Goal: Transaction & Acquisition: Download file/media

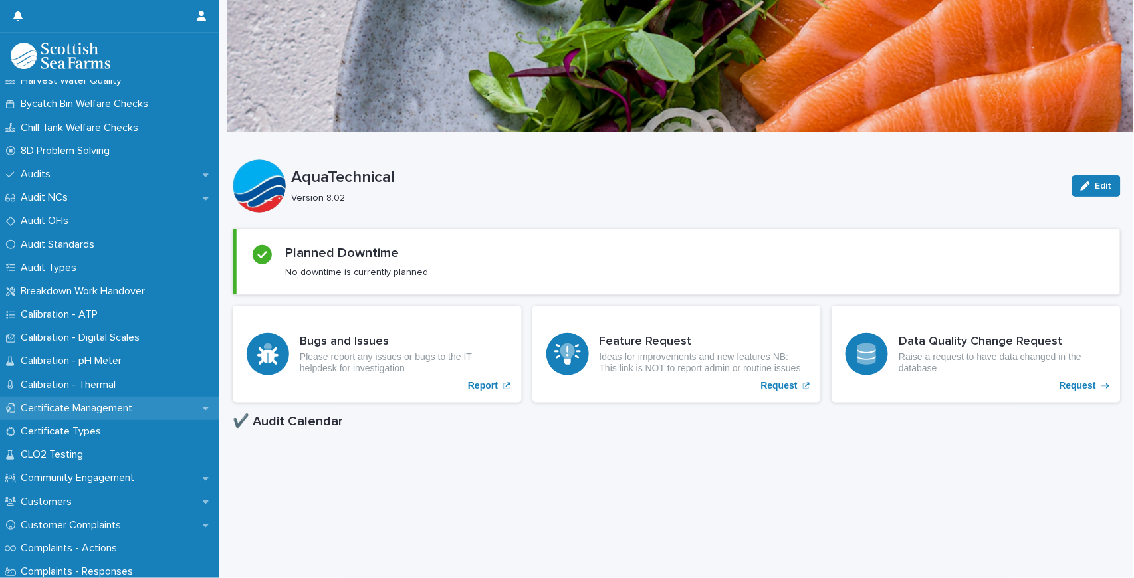
scroll to position [399, 0]
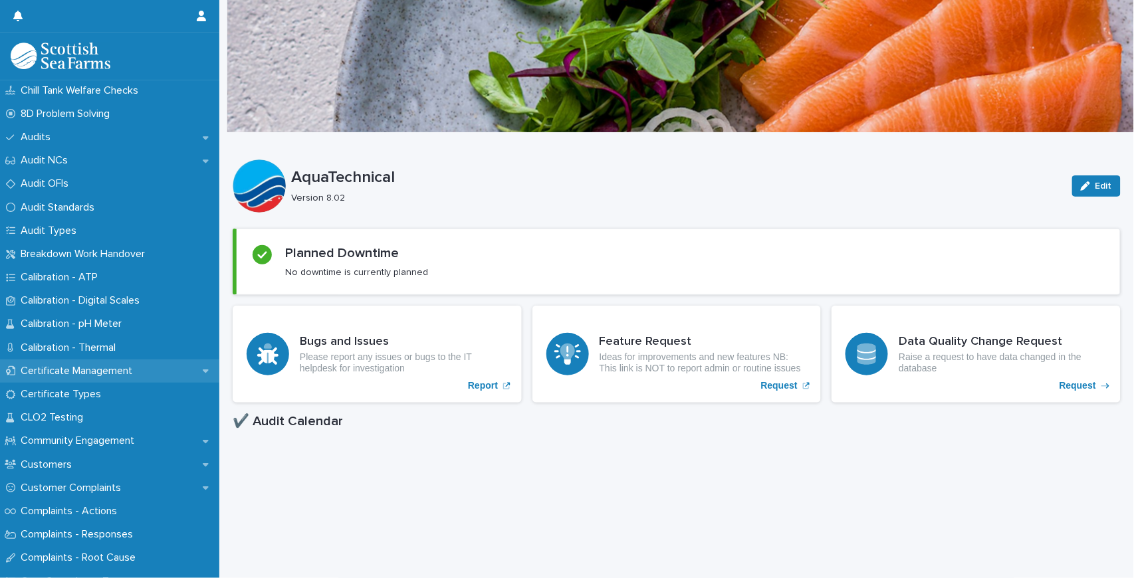
click at [115, 372] on p "Certificate Management" at bounding box center [79, 371] width 128 height 13
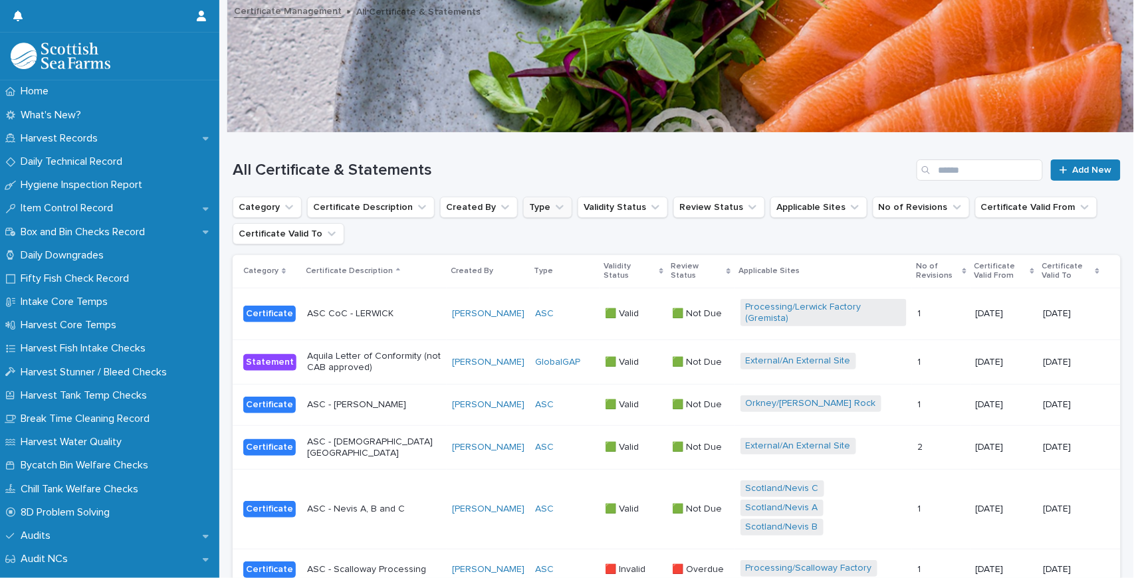
click at [530, 205] on button "Type" at bounding box center [547, 207] width 49 height 21
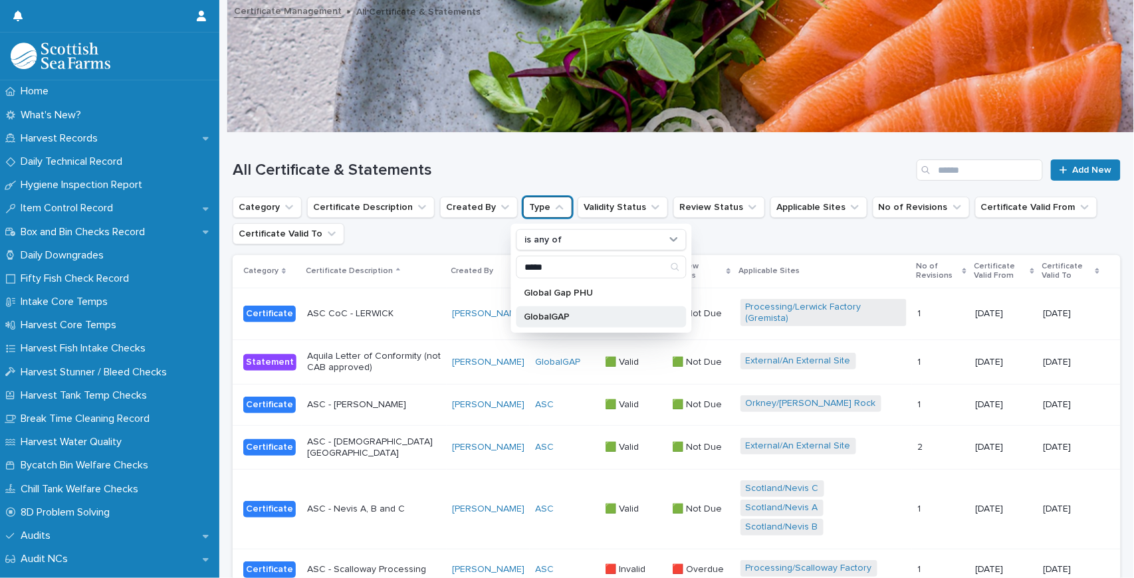
type input "*****"
click at [568, 310] on div "GlobalGAP" at bounding box center [601, 316] width 170 height 21
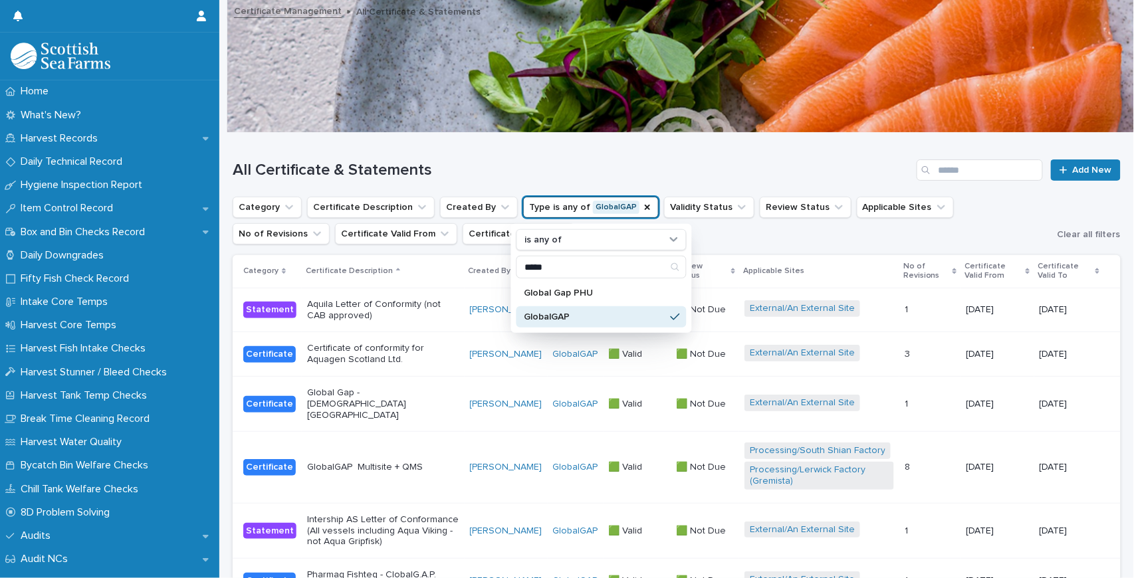
click at [652, 161] on h1 "All Certificate & Statements" at bounding box center [572, 170] width 679 height 19
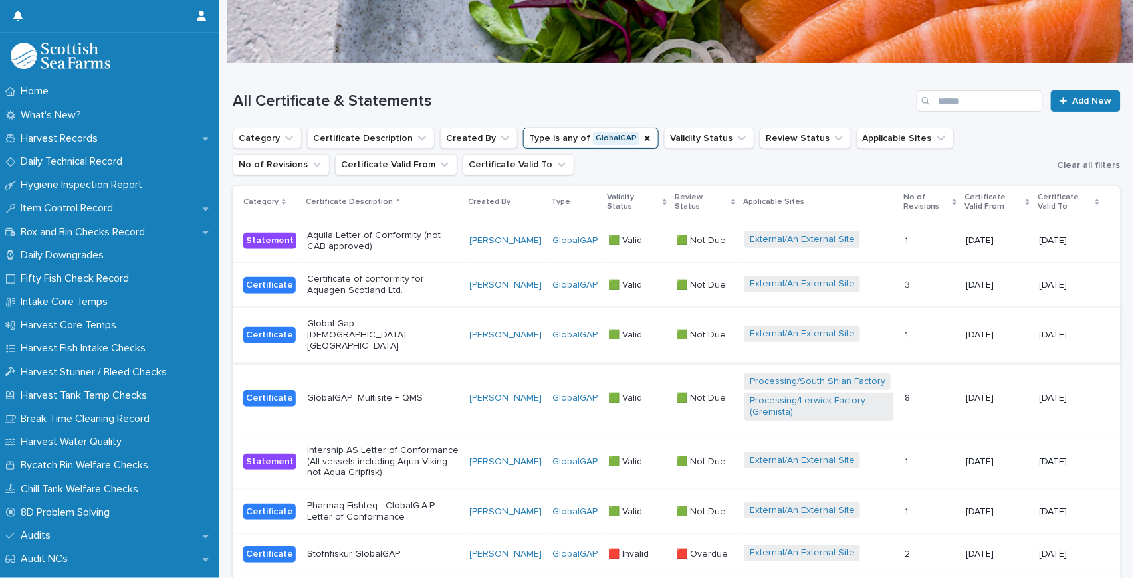
scroll to position [88, 0]
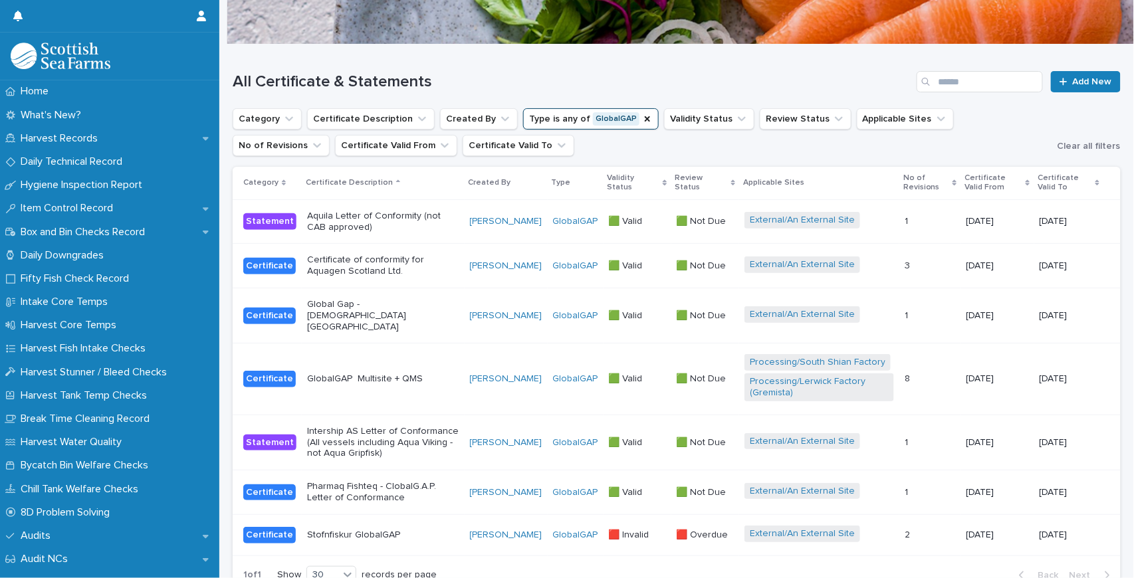
click at [360, 374] on p "GlobalGAP Multisite + QMS" at bounding box center [383, 379] width 152 height 11
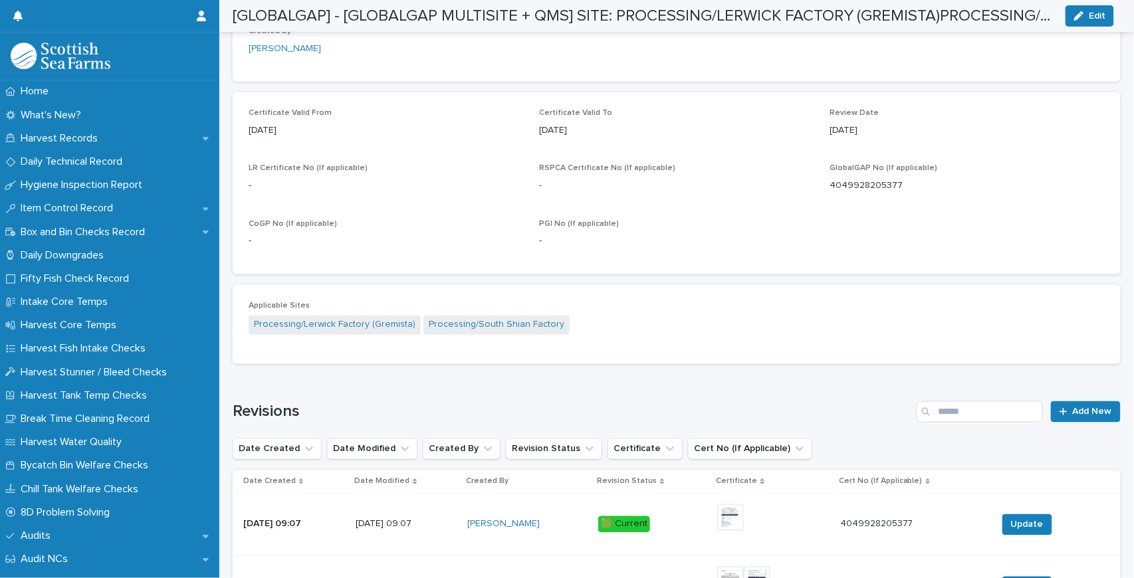
scroll to position [576, 0]
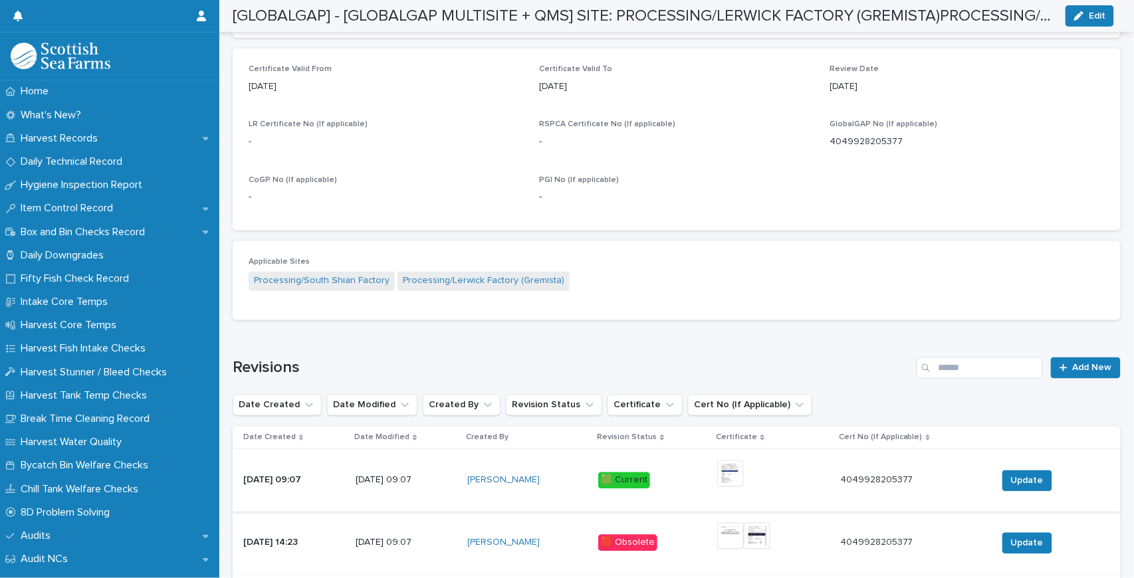
click at [744, 477] on img at bounding box center [730, 474] width 27 height 27
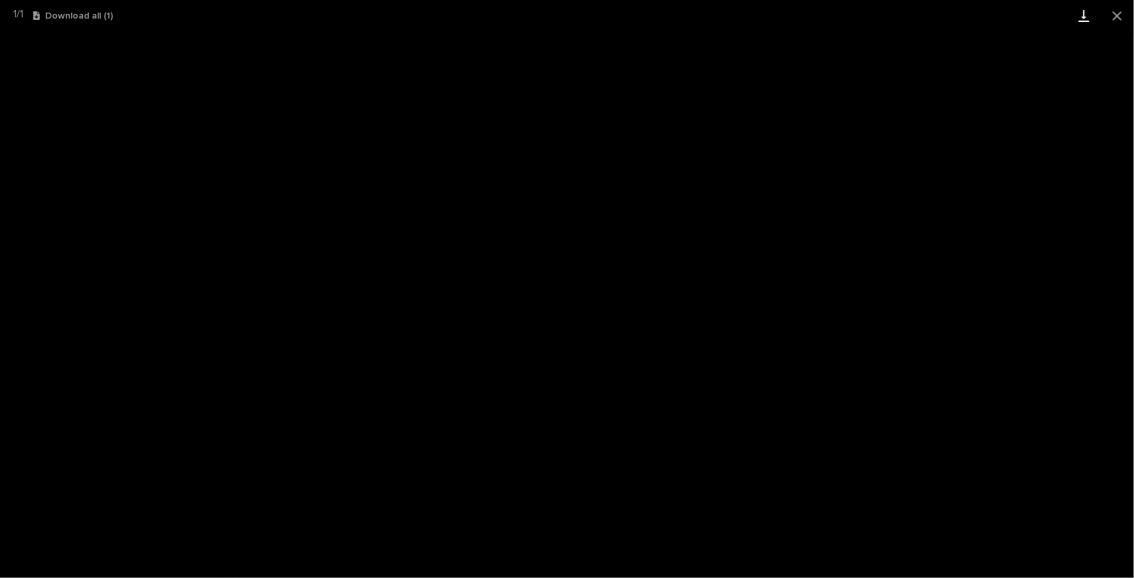
click at [1087, 13] on link "Download" at bounding box center [1083, 15] width 33 height 31
click at [1123, 9] on button "Close gallery" at bounding box center [1117, 15] width 33 height 31
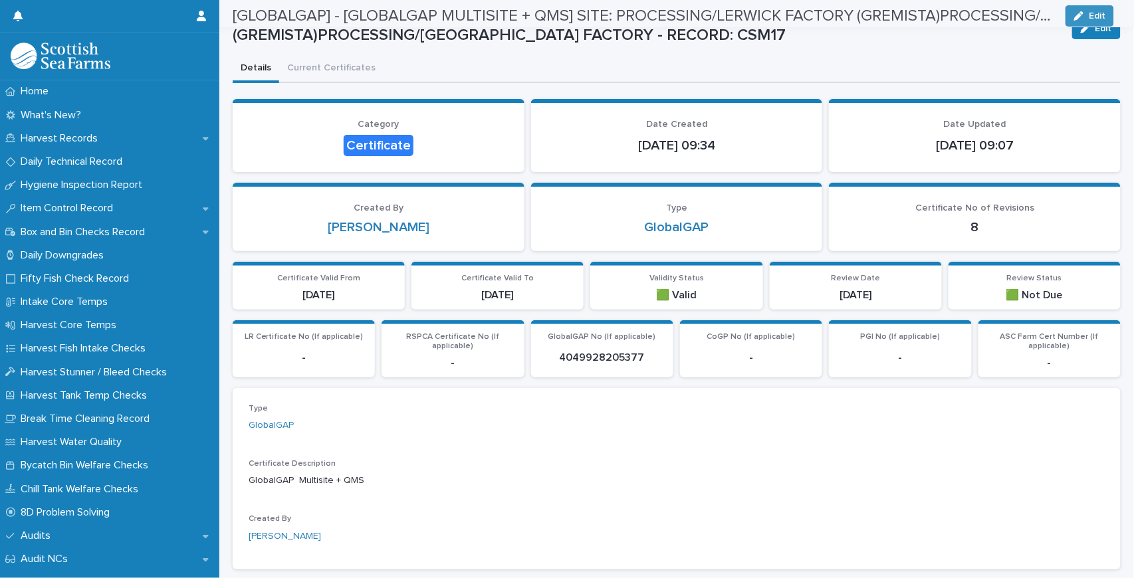
scroll to position [0, 0]
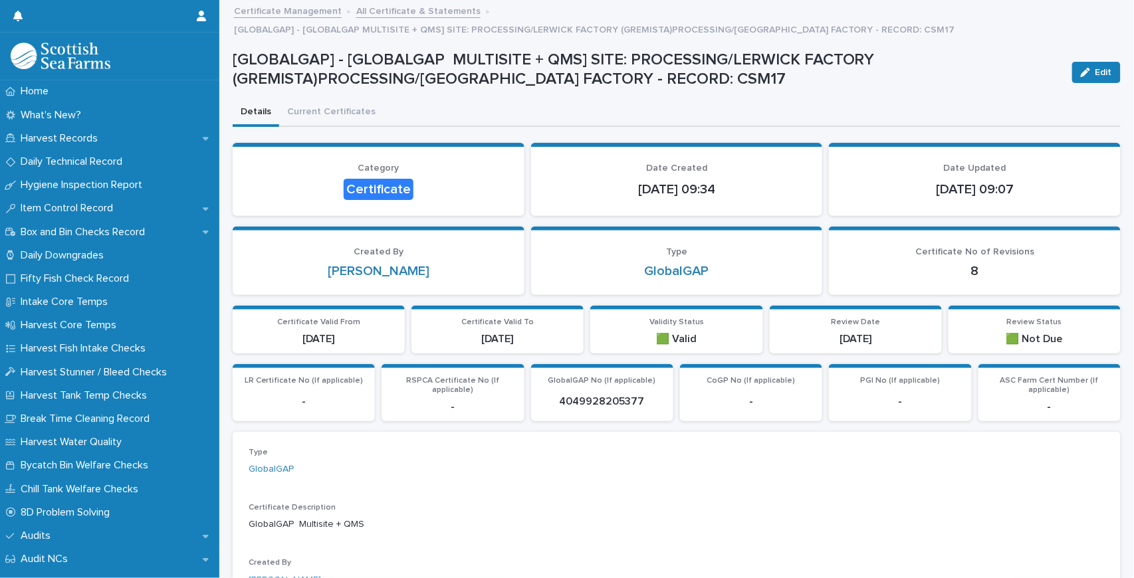
click at [391, 15] on link "All Certificate & Statements" at bounding box center [418, 10] width 124 height 15
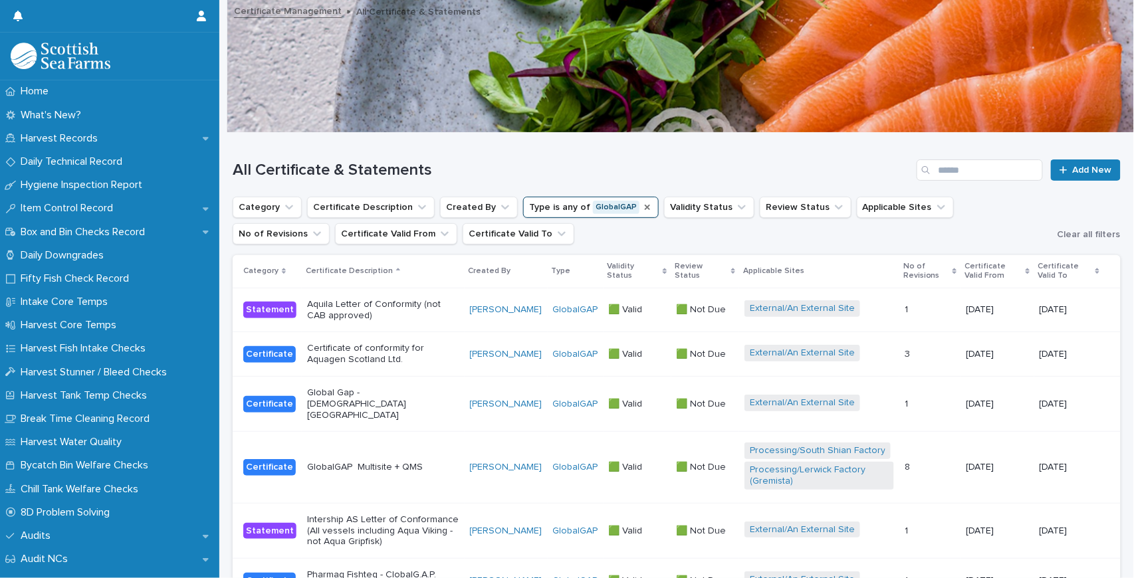
click at [642, 206] on icon "Type" at bounding box center [647, 207] width 11 height 11
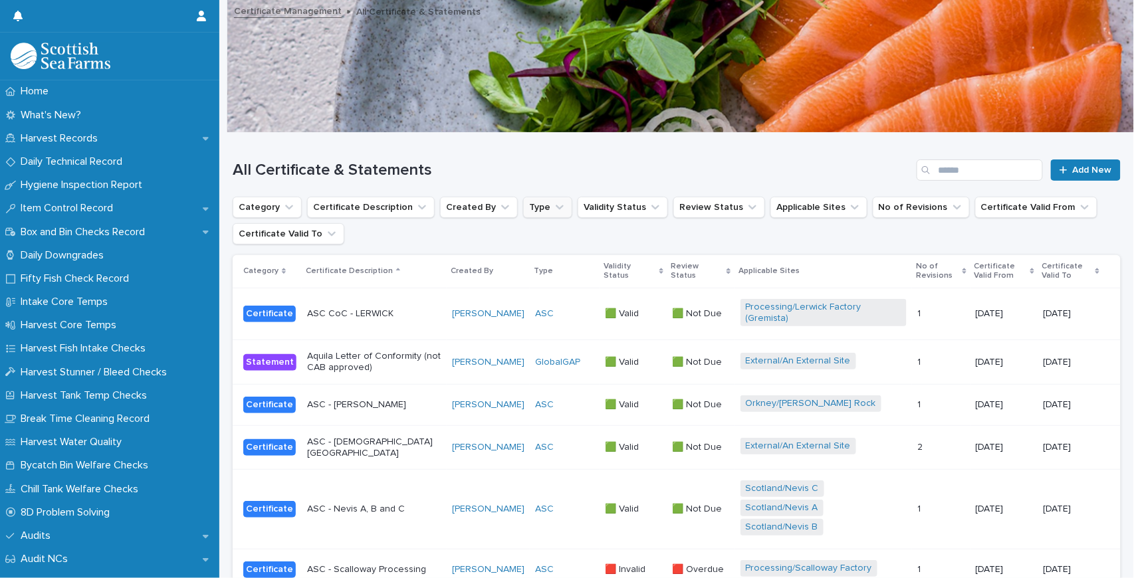
click at [555, 207] on button "Type" at bounding box center [547, 207] width 49 height 21
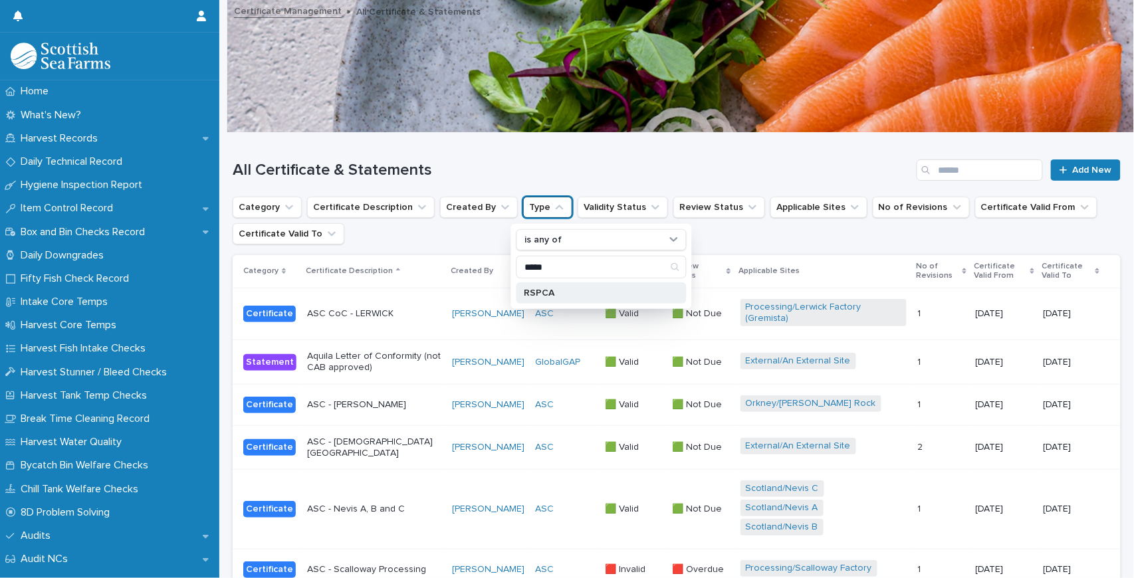
type input "*****"
click at [556, 294] on p "RSPCA" at bounding box center [594, 292] width 141 height 9
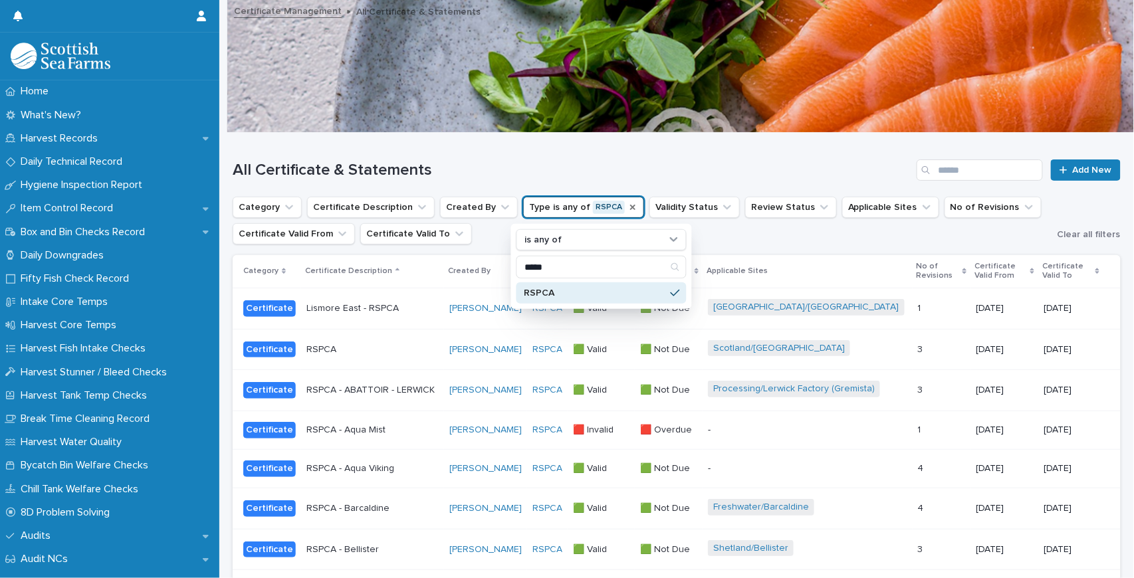
click at [567, 165] on h1 "All Certificate & Statements" at bounding box center [572, 170] width 679 height 19
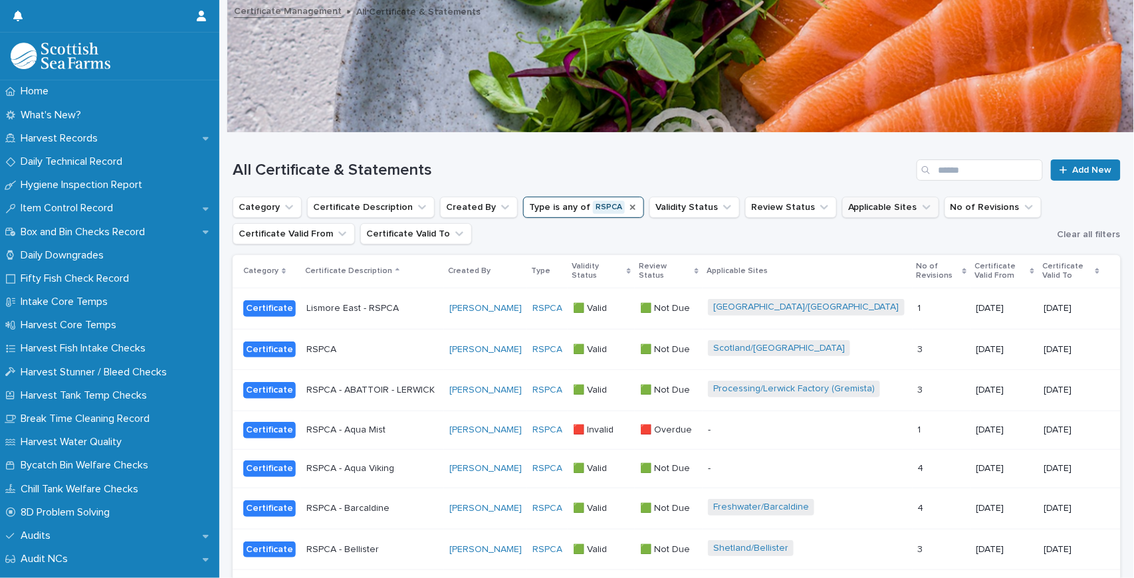
click at [870, 204] on button "Applicable Sites" at bounding box center [890, 207] width 97 height 21
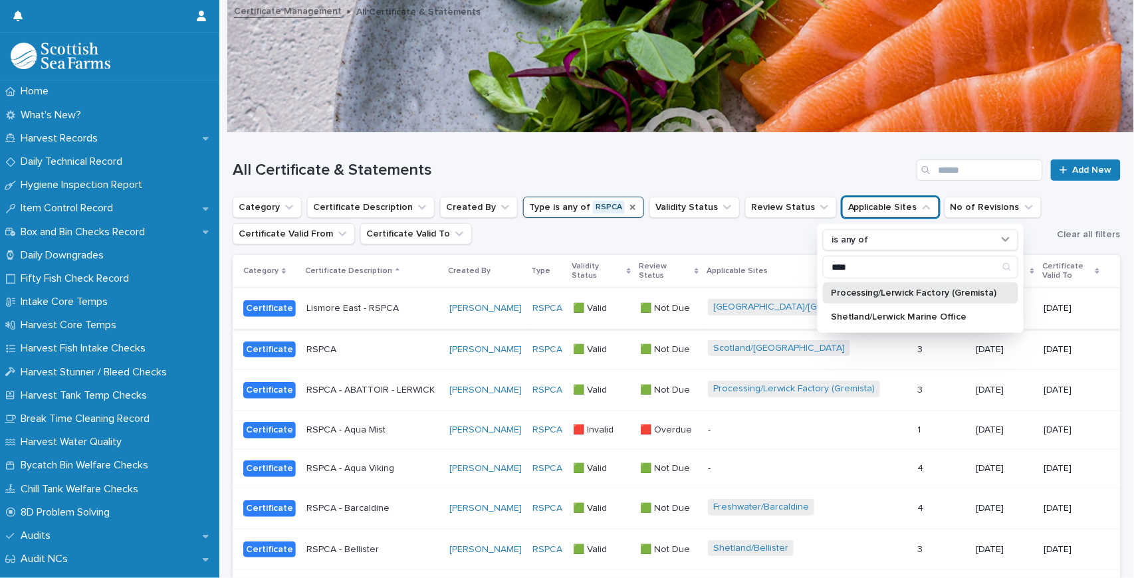
click at [935, 290] on p "Processing/Lerwick Factory (Gremista)" at bounding box center [914, 292] width 166 height 9
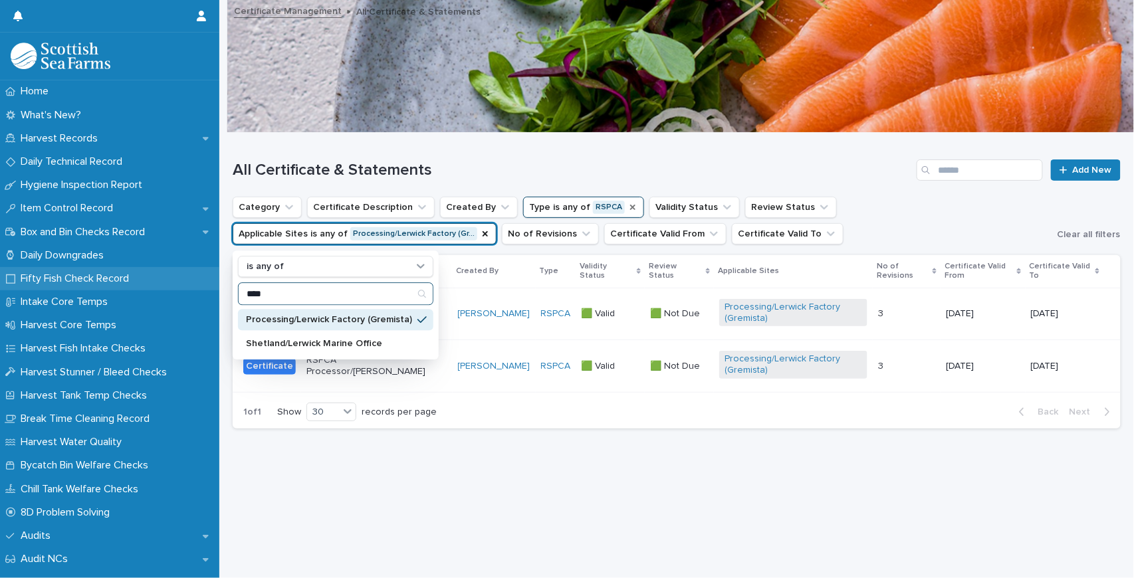
drag, startPoint x: 298, startPoint y: 294, endPoint x: 205, endPoint y: 277, distance: 94.0
click at [219, 277] on div "Home What's New? Harvest Records Daily Technical Record Hygiene Inspection Repo…" at bounding box center [676, 289] width 915 height 578
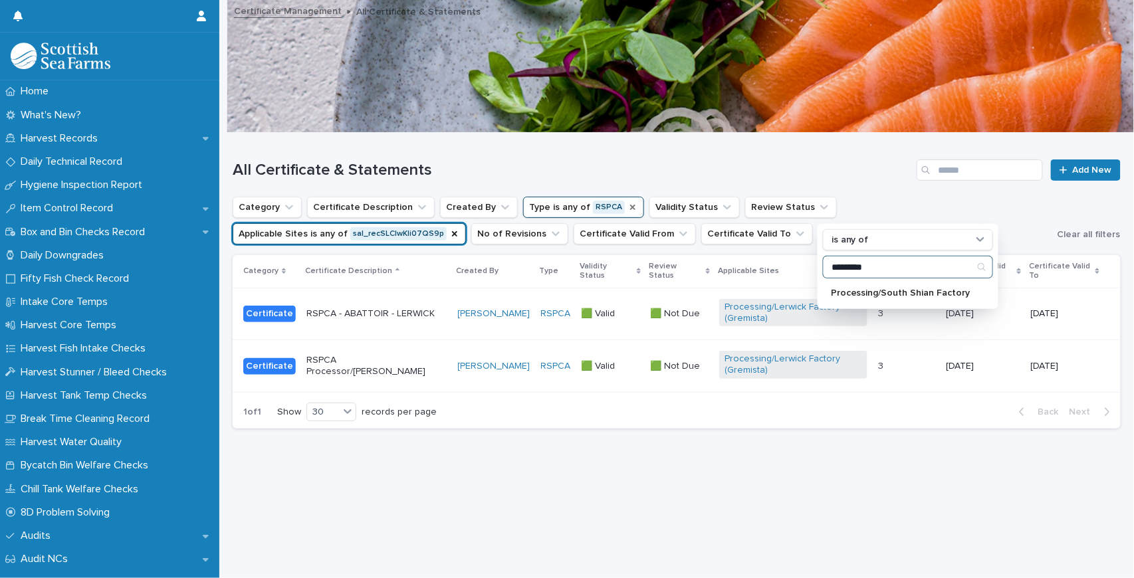
type input "*********"
click at [869, 288] on p "Processing/South Shian Factory" at bounding box center [901, 292] width 141 height 9
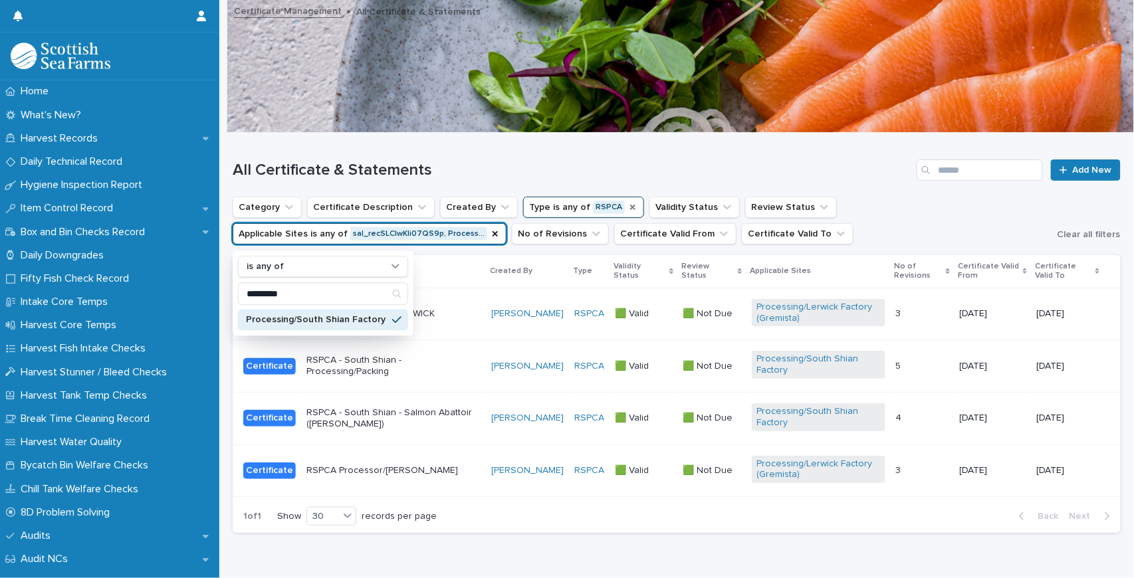
click at [880, 222] on ul "Category Certificate Description Created By Type is any of RSPCA Validity Statu…" at bounding box center [642, 220] width 825 height 53
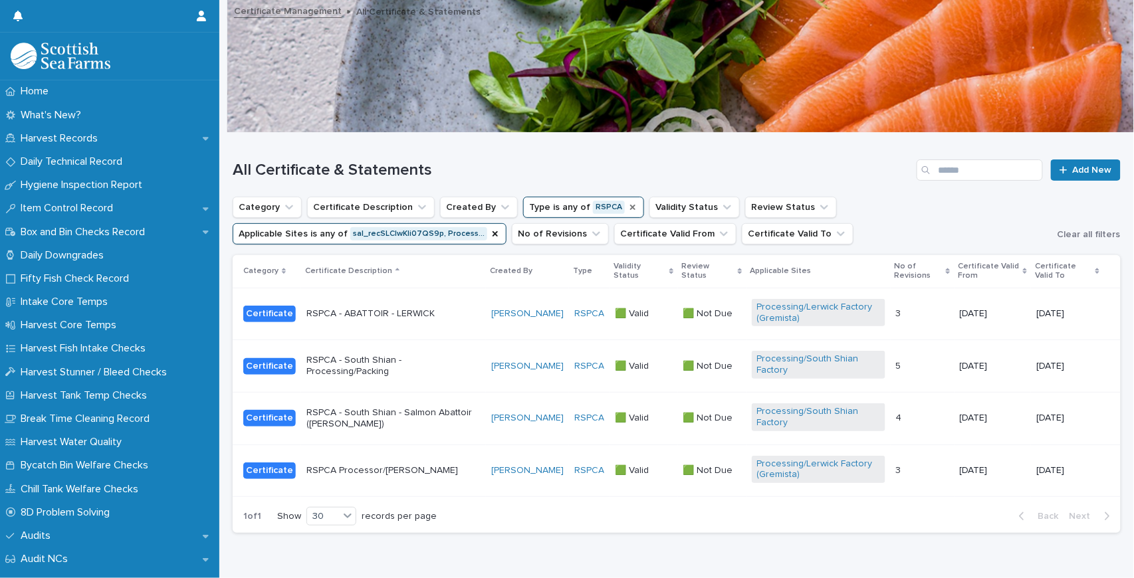
click at [369, 367] on p "RSPCA - South Shian - Processing/Packing" at bounding box center [393, 366] width 174 height 23
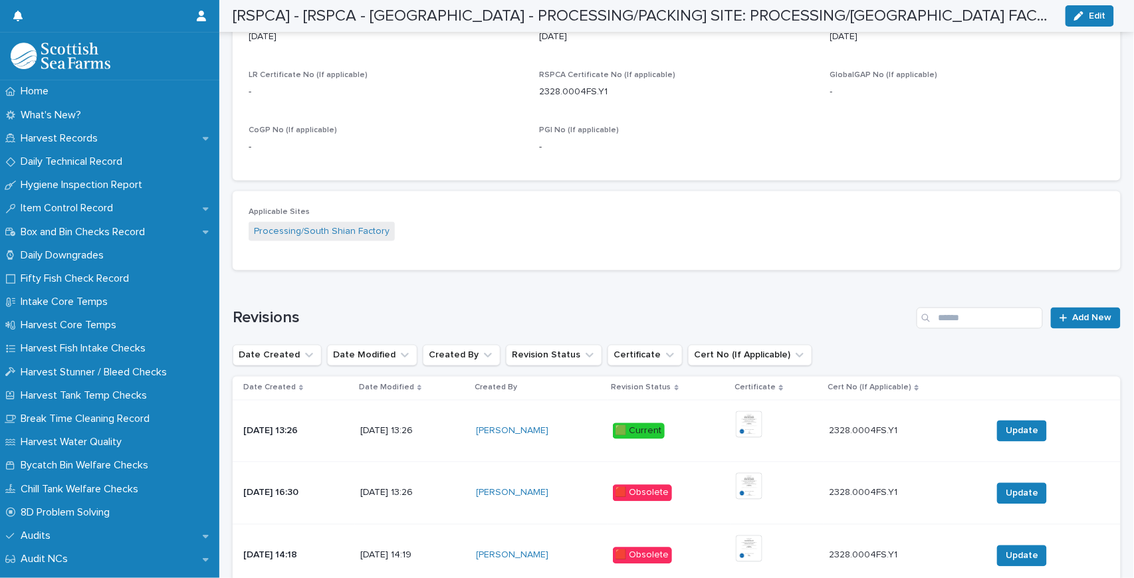
scroll to position [620, 0]
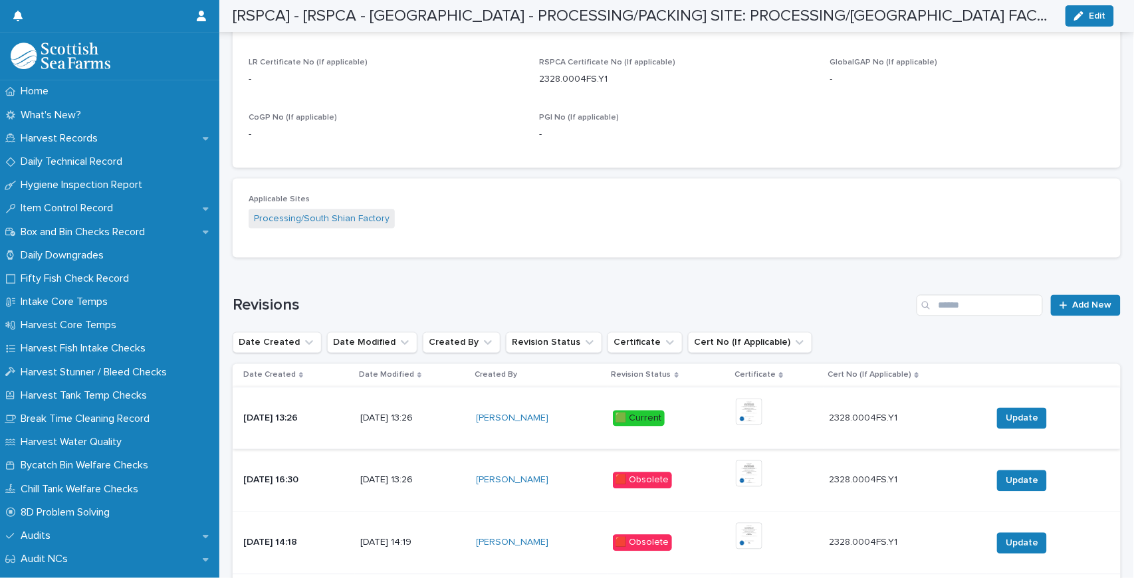
click at [762, 411] on img at bounding box center [749, 412] width 27 height 27
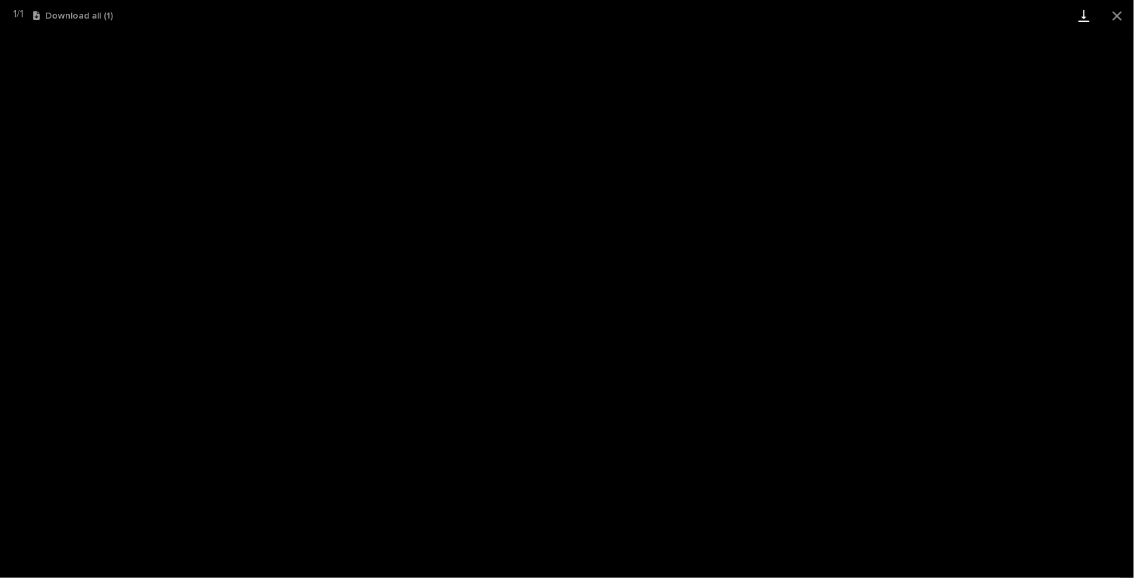
click at [1089, 17] on link "Download" at bounding box center [1083, 15] width 33 height 31
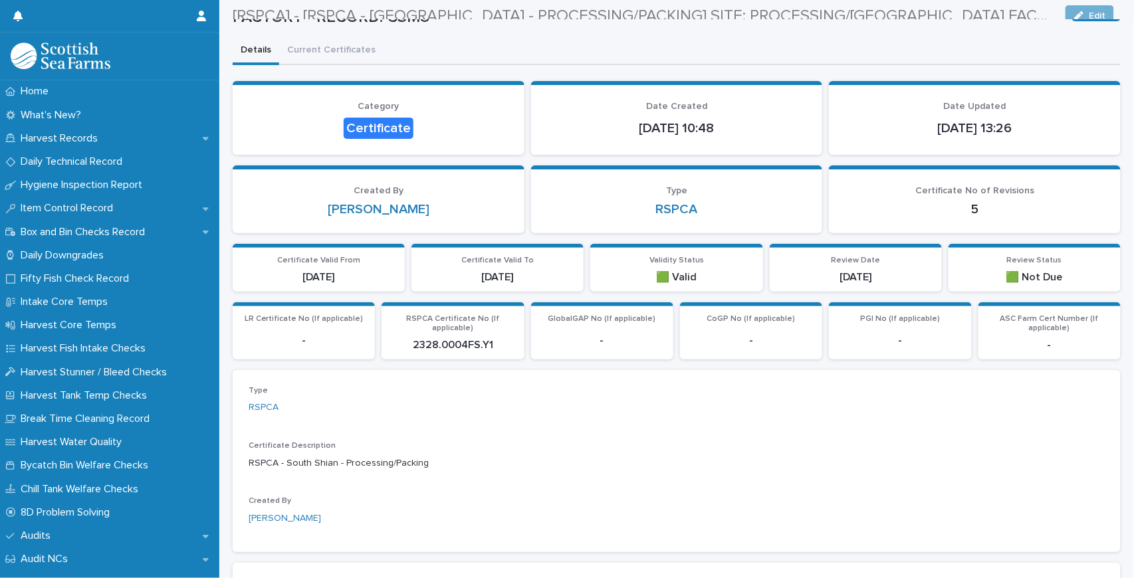
scroll to position [0, 0]
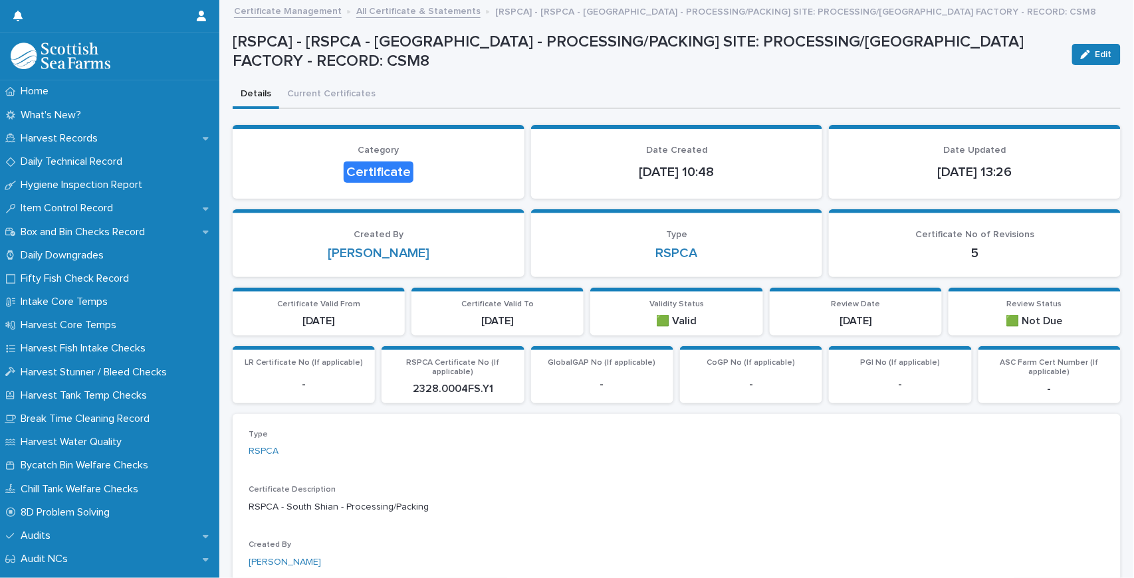
click at [391, 10] on link "All Certificate & Statements" at bounding box center [418, 10] width 124 height 15
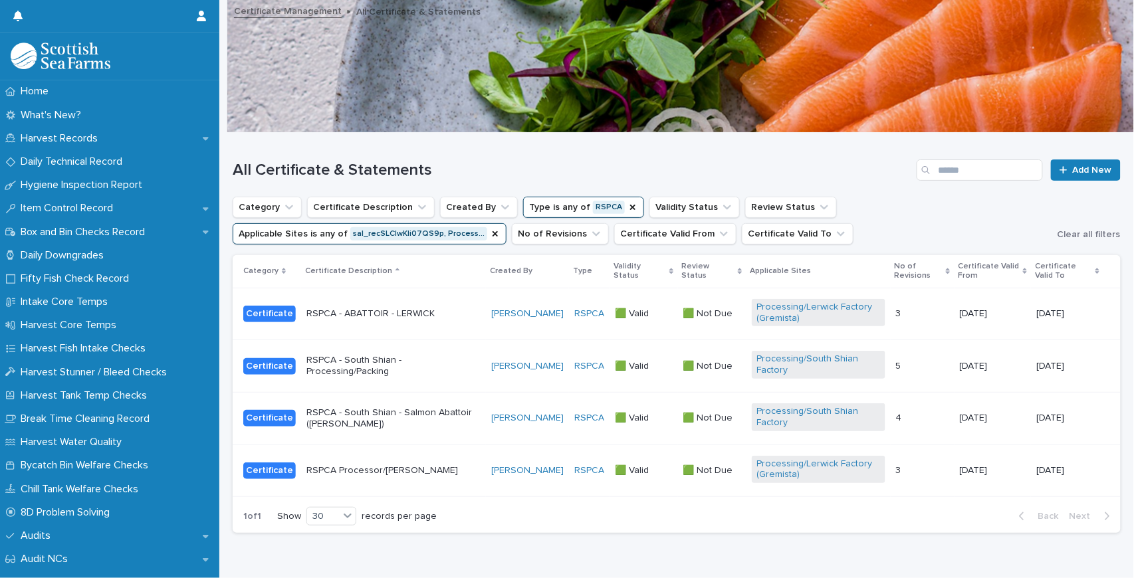
click at [405, 465] on p "RSPCA Processor/[PERSON_NAME]" at bounding box center [393, 470] width 174 height 11
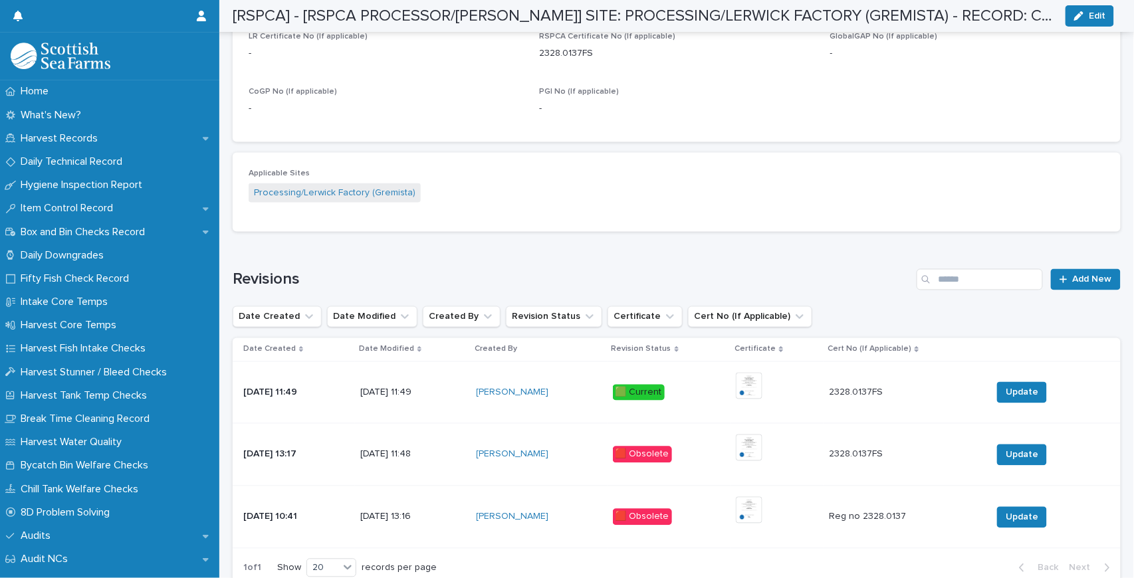
scroll to position [665, 0]
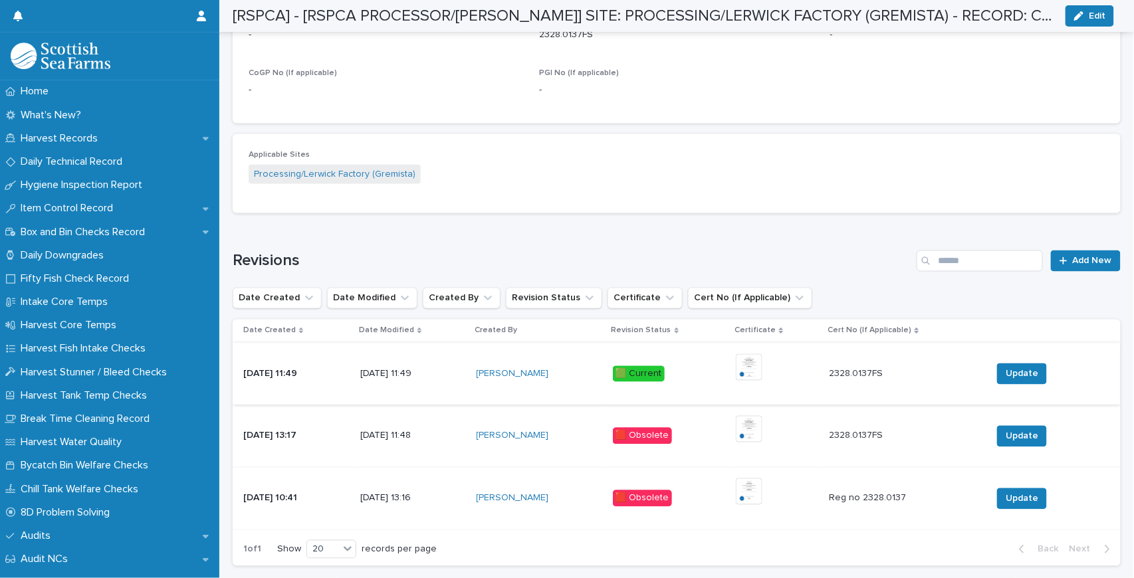
click at [757, 360] on img at bounding box center [749, 367] width 27 height 27
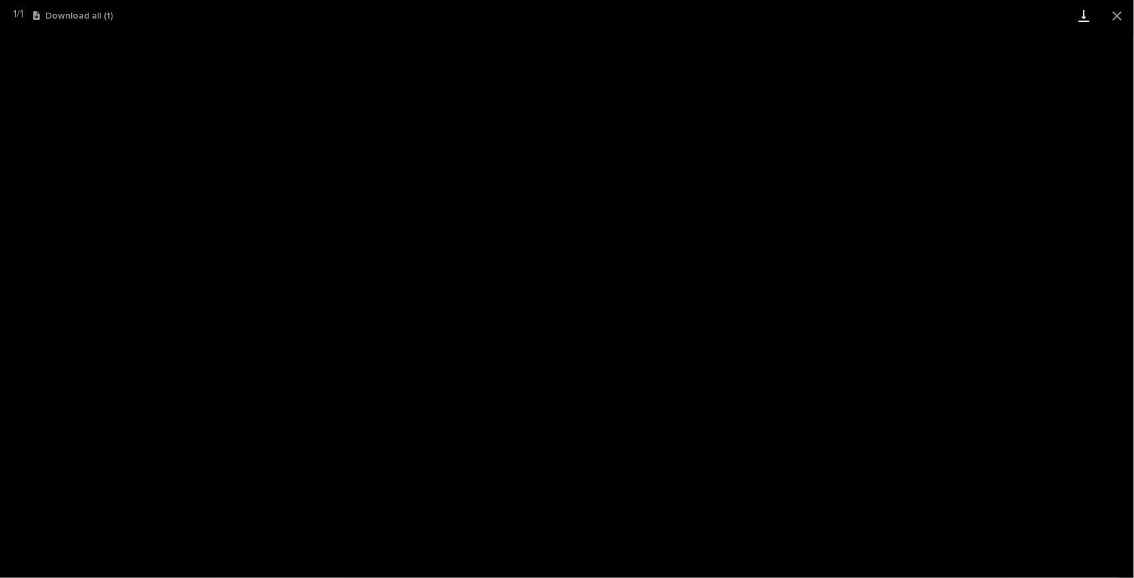
click at [1085, 12] on link "Download" at bounding box center [1083, 15] width 33 height 31
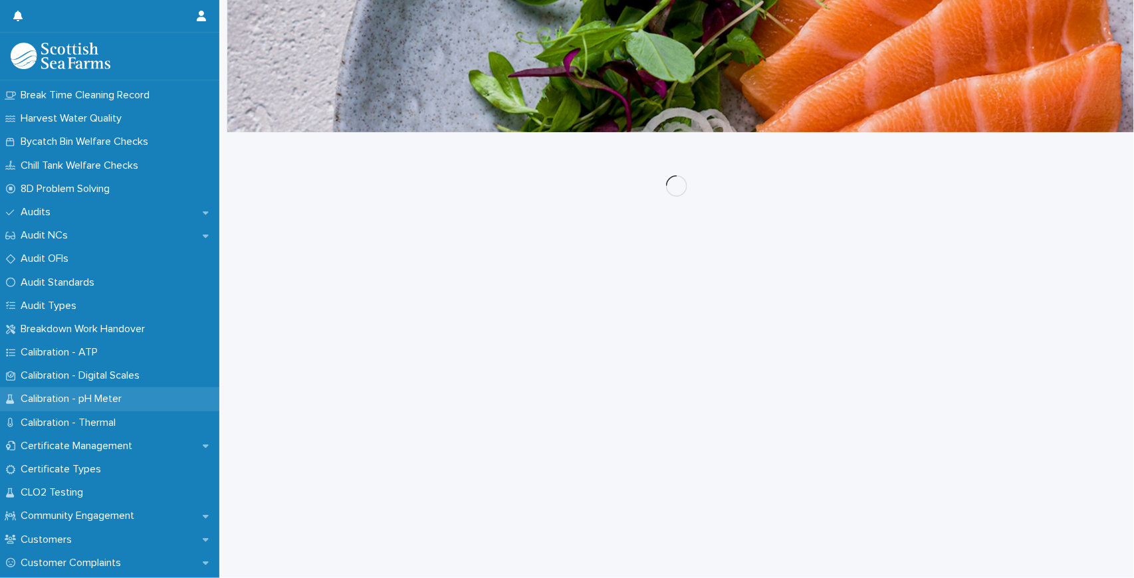
scroll to position [399, 0]
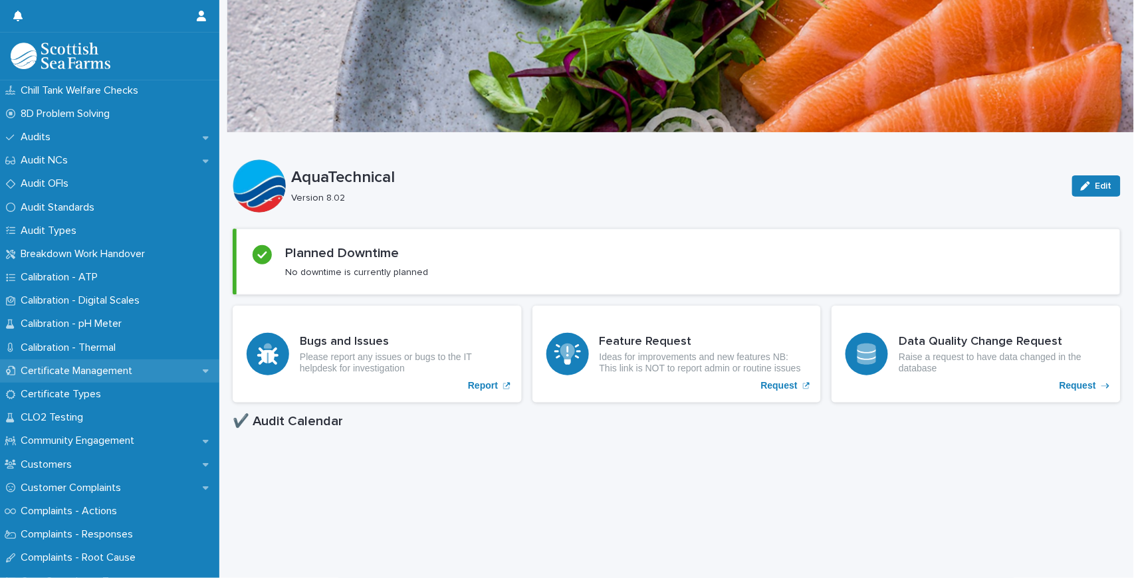
click at [109, 371] on p "Certificate Management" at bounding box center [79, 371] width 128 height 13
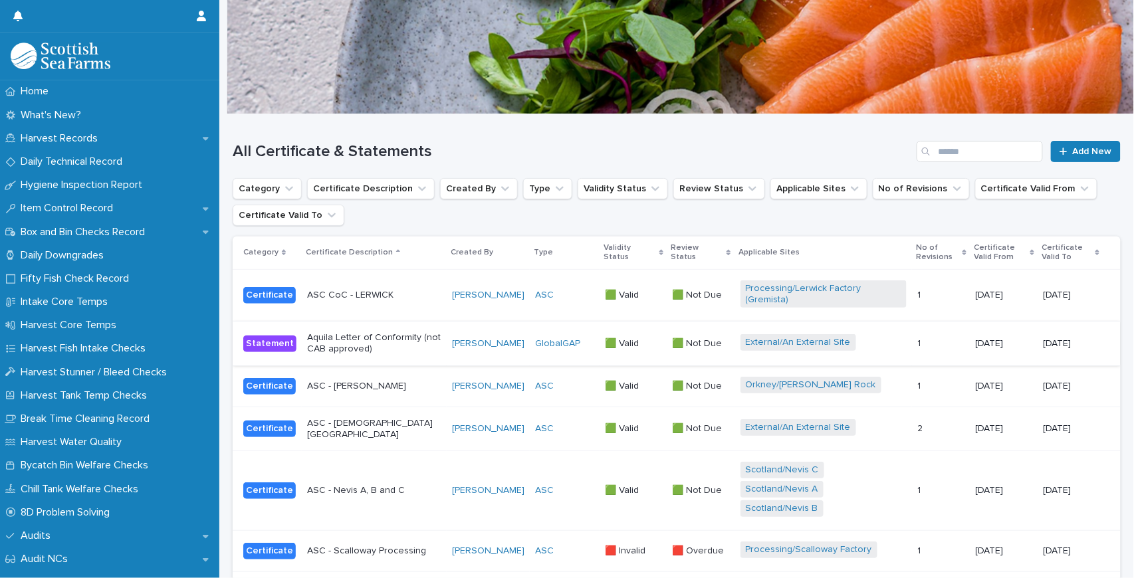
scroll to position [44, 0]
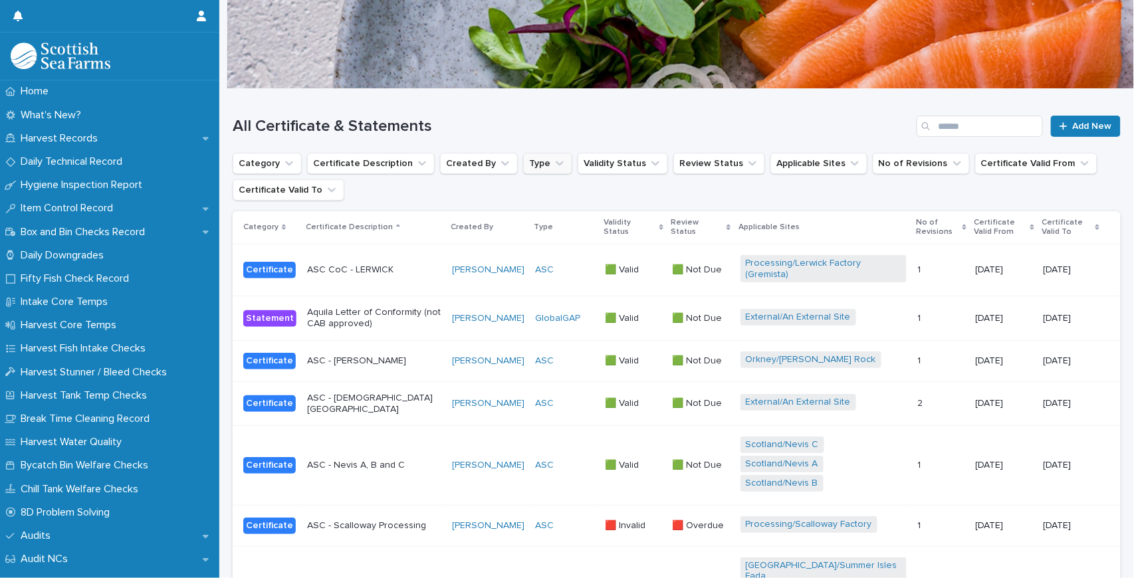
click at [528, 165] on button "Type" at bounding box center [547, 163] width 49 height 21
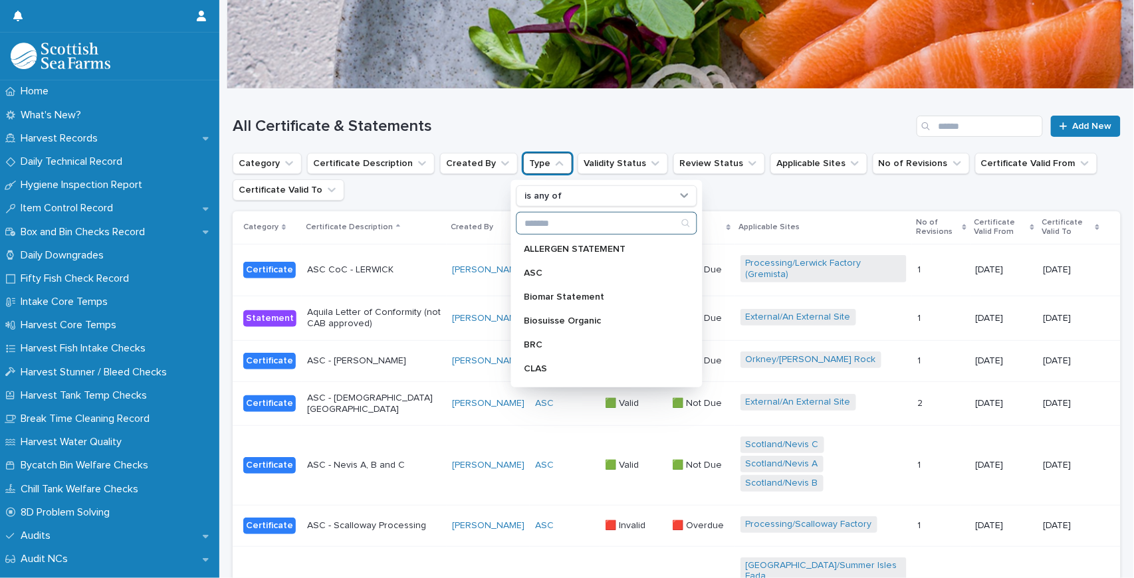
click at [562, 231] on input "Search" at bounding box center [606, 223] width 179 height 21
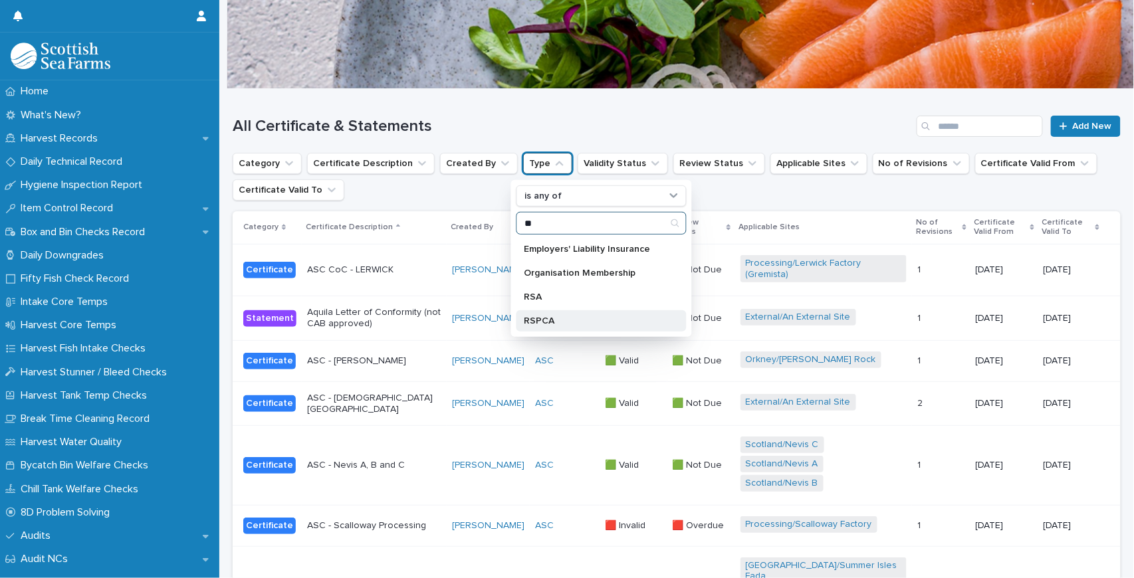
type input "**"
click at [558, 318] on p "RSPCA" at bounding box center [594, 320] width 141 height 9
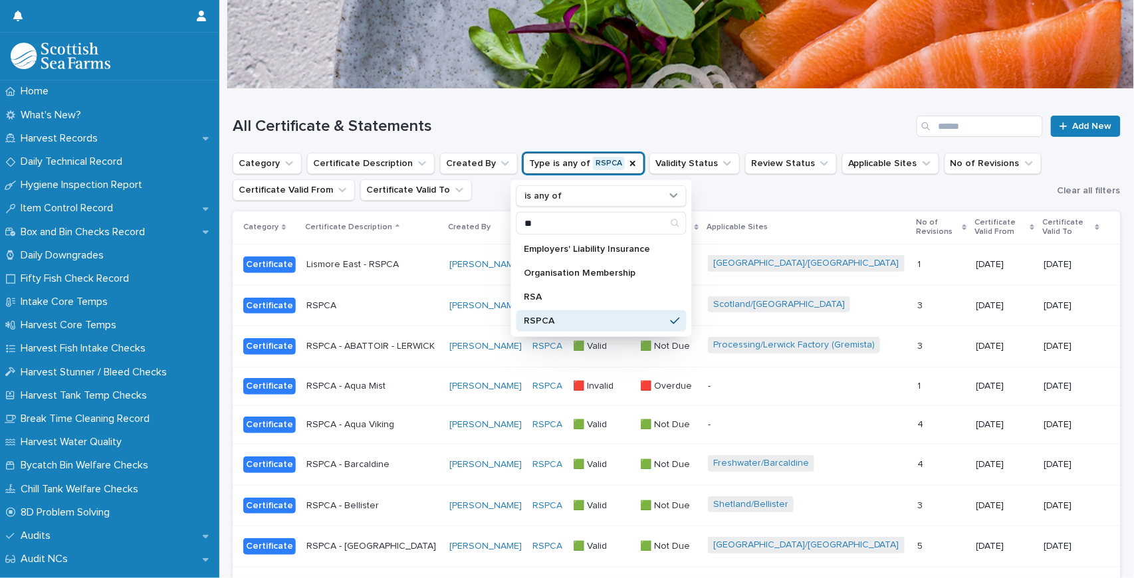
click at [772, 120] on h1 "All Certificate & Statements" at bounding box center [572, 126] width 679 height 19
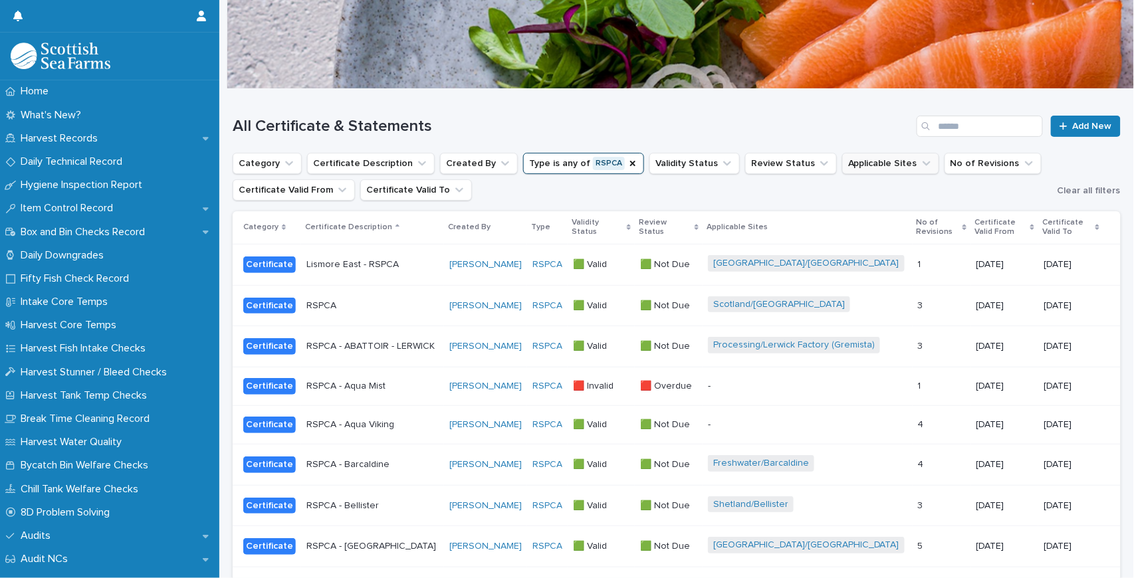
click at [886, 166] on button "Applicable Sites" at bounding box center [890, 163] width 97 height 21
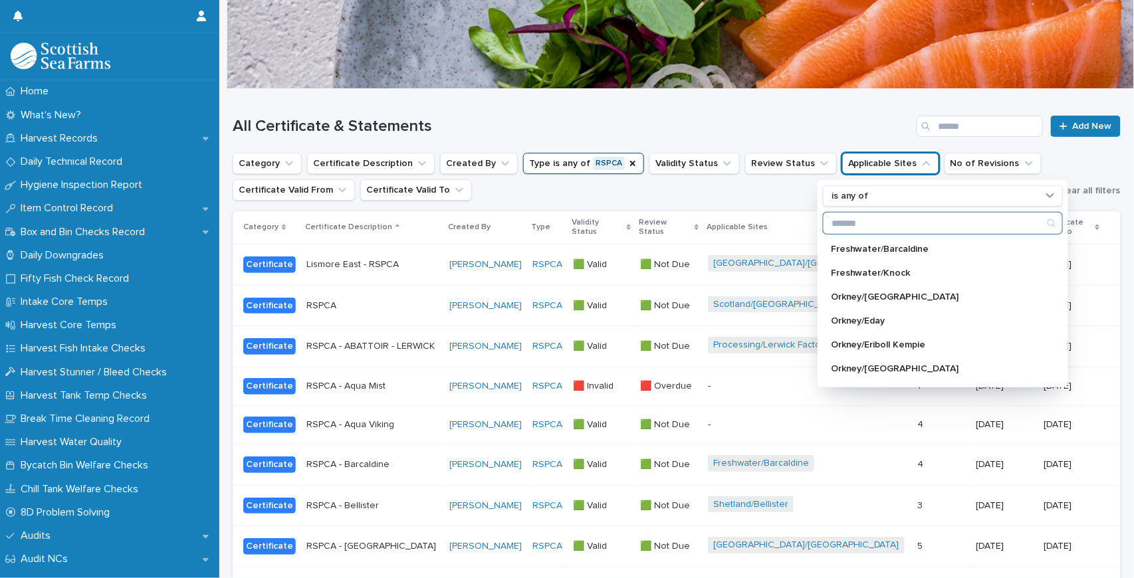
click at [873, 217] on input "Search" at bounding box center [943, 223] width 239 height 21
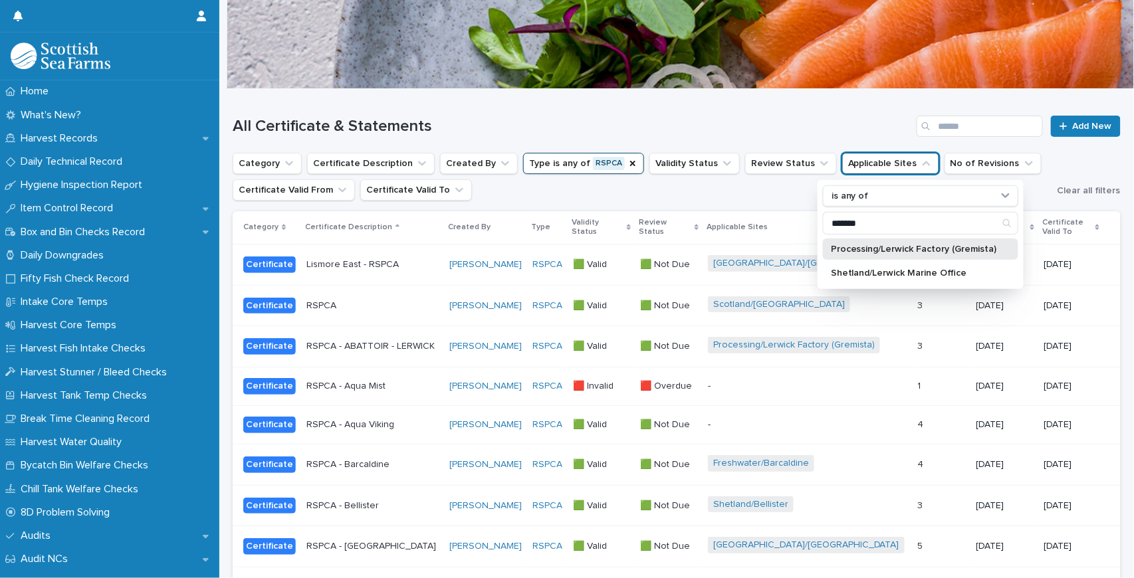
click at [897, 256] on div "Processing/Lerwick Factory (Gremista)" at bounding box center [920, 249] width 195 height 21
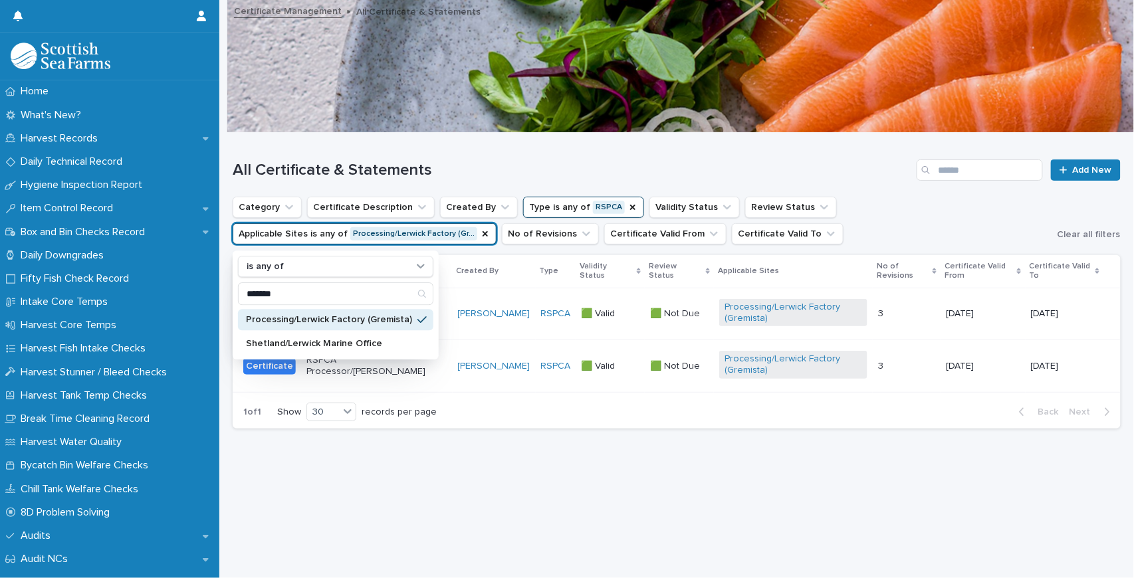
scroll to position [7, 0]
click at [480, 230] on icon "Applicable Sites" at bounding box center [485, 234] width 11 height 11
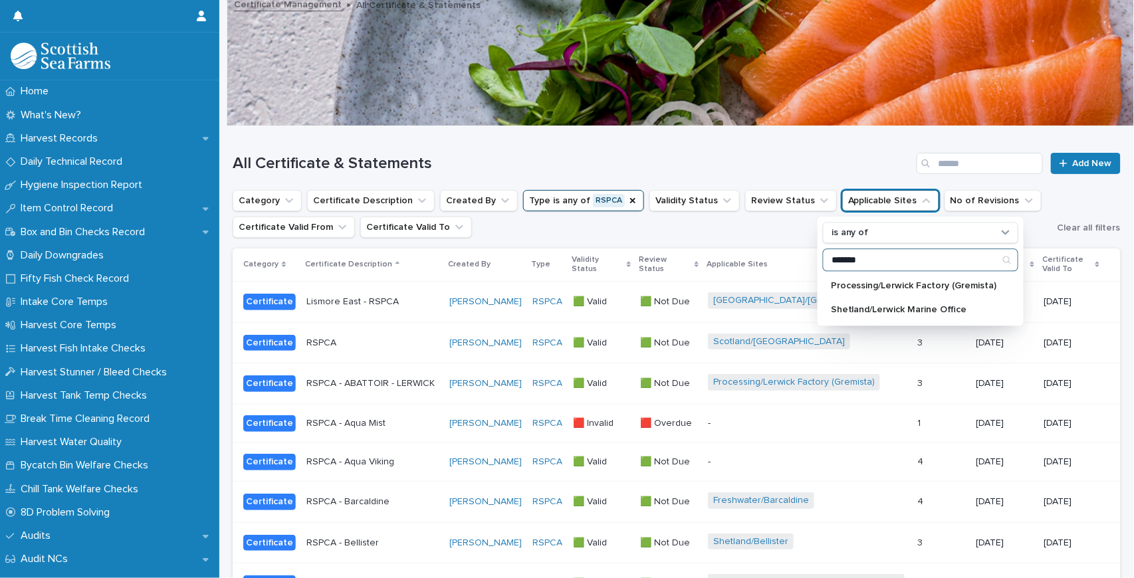
click at [889, 260] on input "*******" at bounding box center [921, 259] width 194 height 21
drag, startPoint x: 889, startPoint y: 260, endPoint x: 763, endPoint y: 253, distance: 125.8
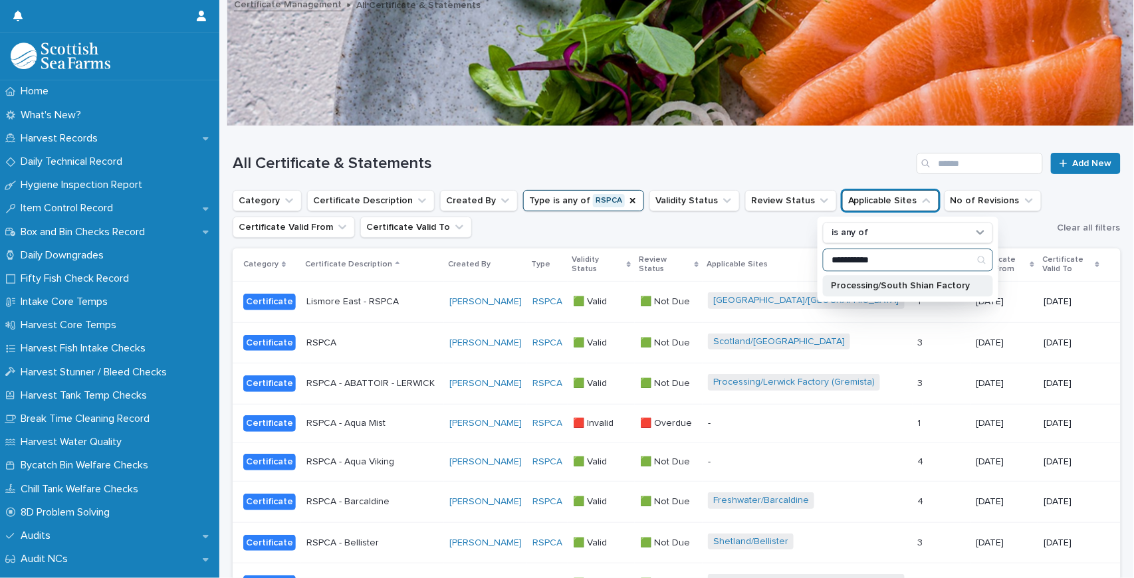
type input "**********"
click at [879, 286] on p "Processing/South Shian Factory" at bounding box center [901, 285] width 141 height 9
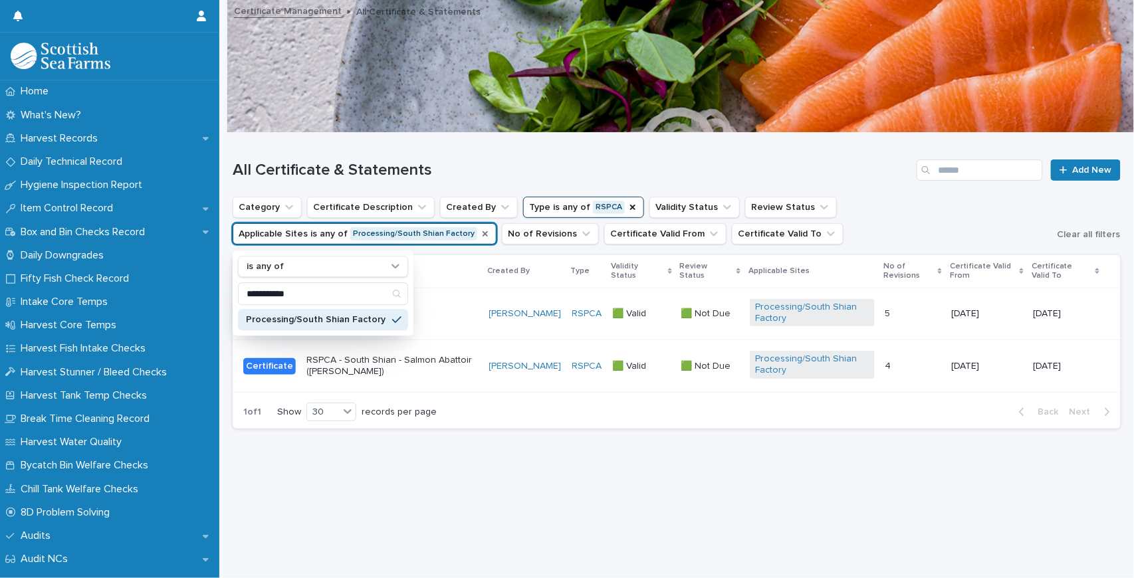
click at [873, 239] on ul "**********" at bounding box center [642, 220] width 825 height 53
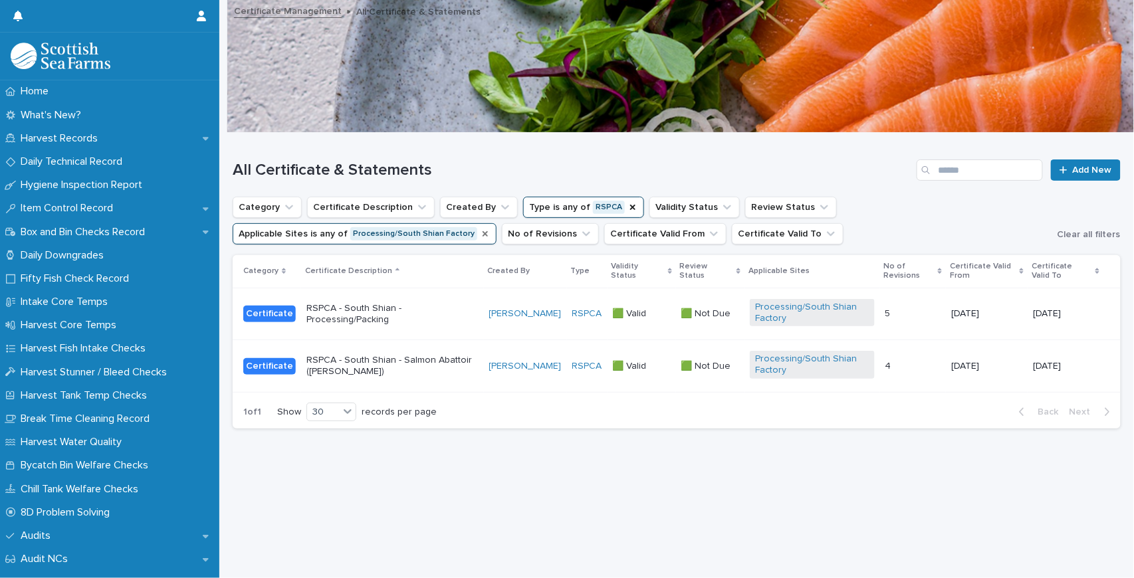
click at [385, 308] on p "RSPCA - South Shian - Processing/Packing" at bounding box center [392, 314] width 172 height 23
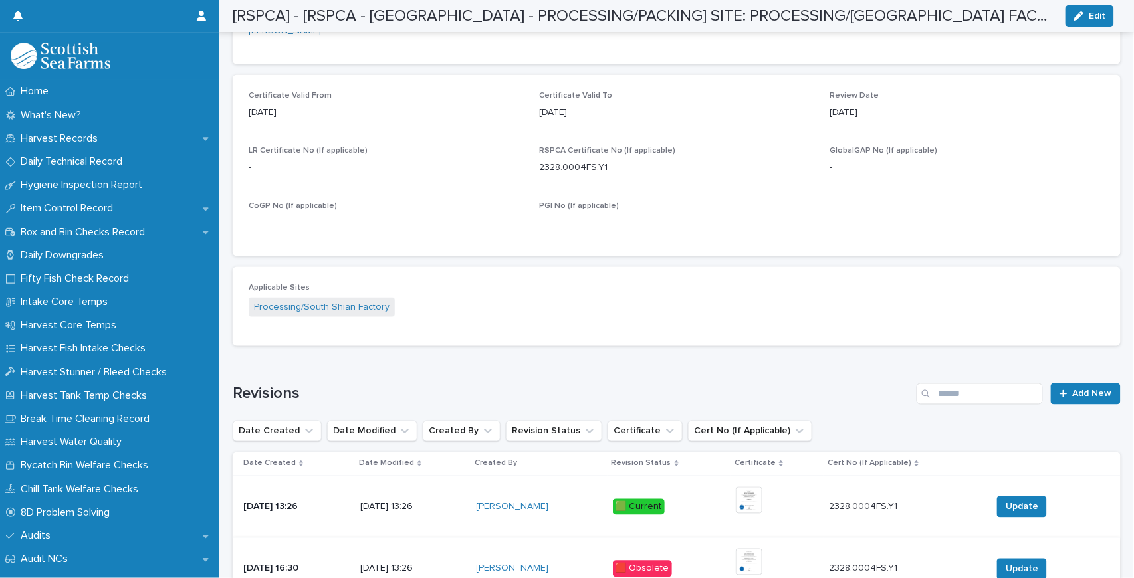
scroll to position [798, 0]
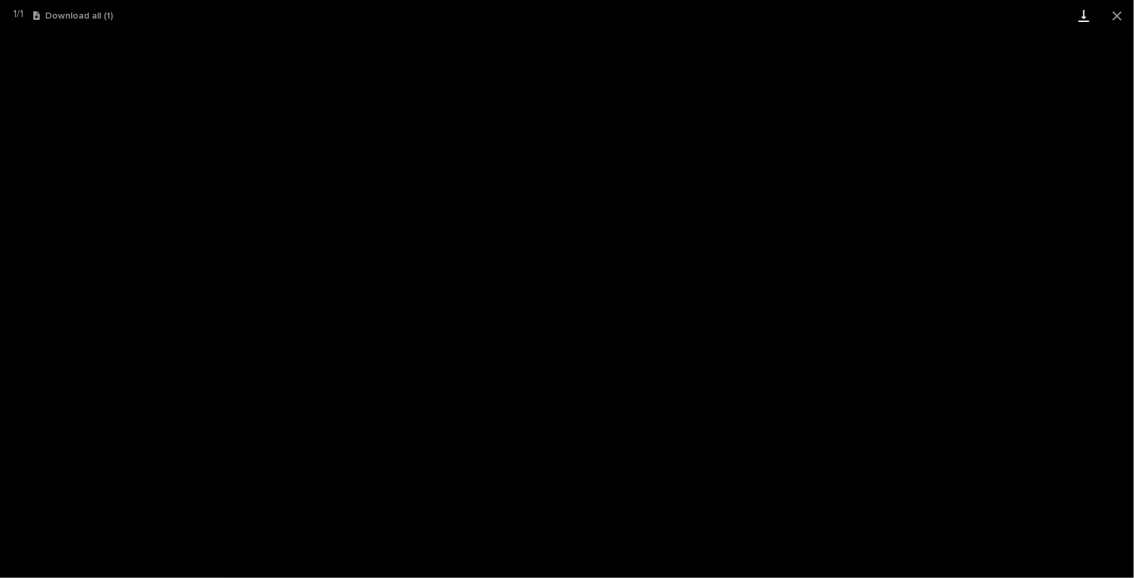
click at [1085, 11] on link "Download" at bounding box center [1083, 15] width 33 height 31
click at [1117, 21] on button "Close gallery" at bounding box center [1117, 15] width 33 height 31
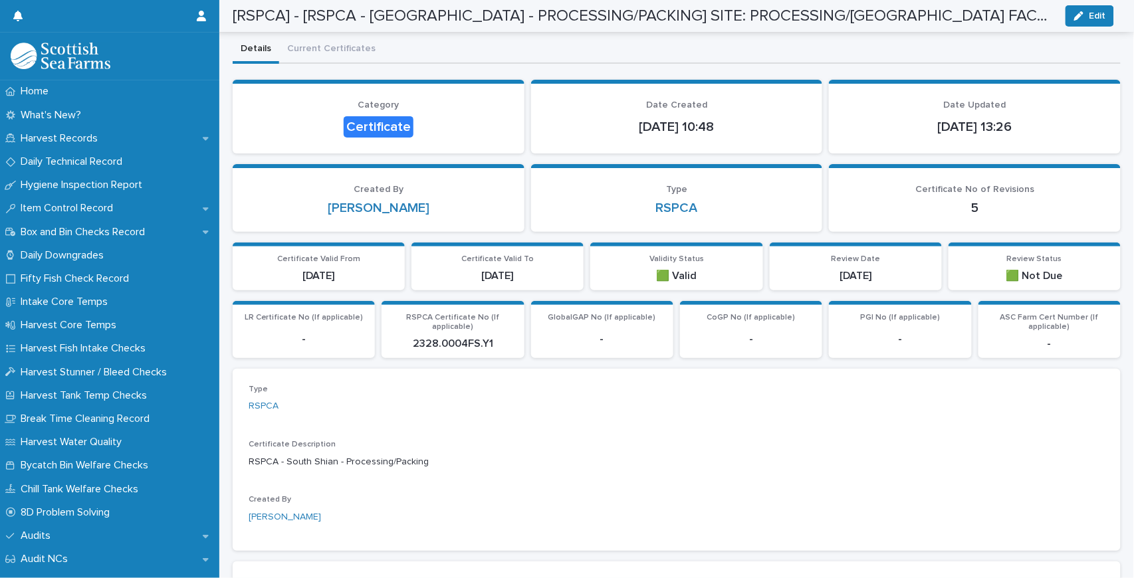
scroll to position [0, 0]
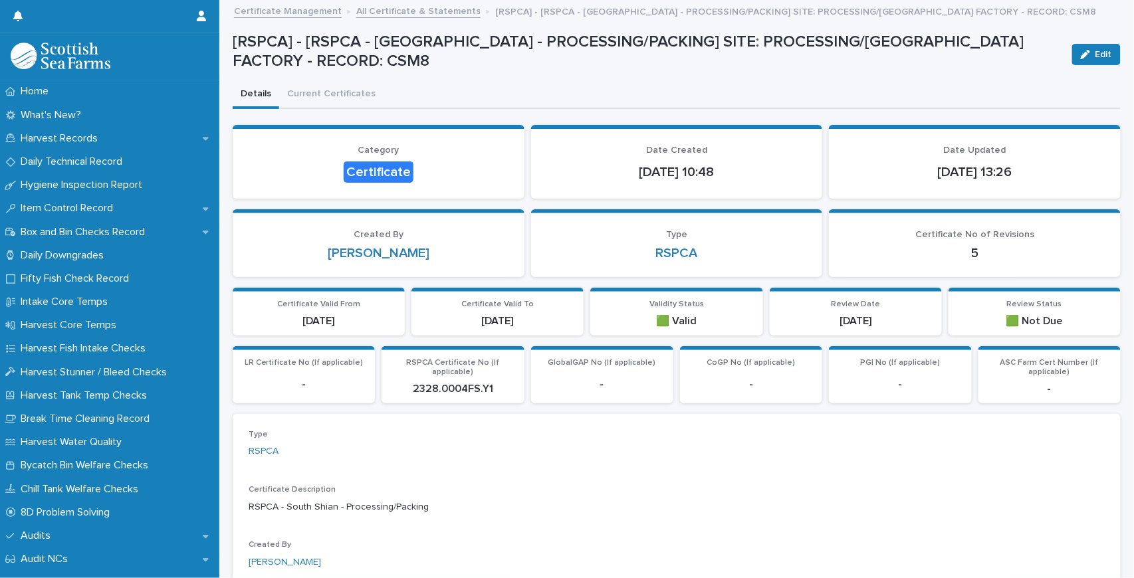
click at [433, 15] on link "All Certificate & Statements" at bounding box center [418, 10] width 124 height 15
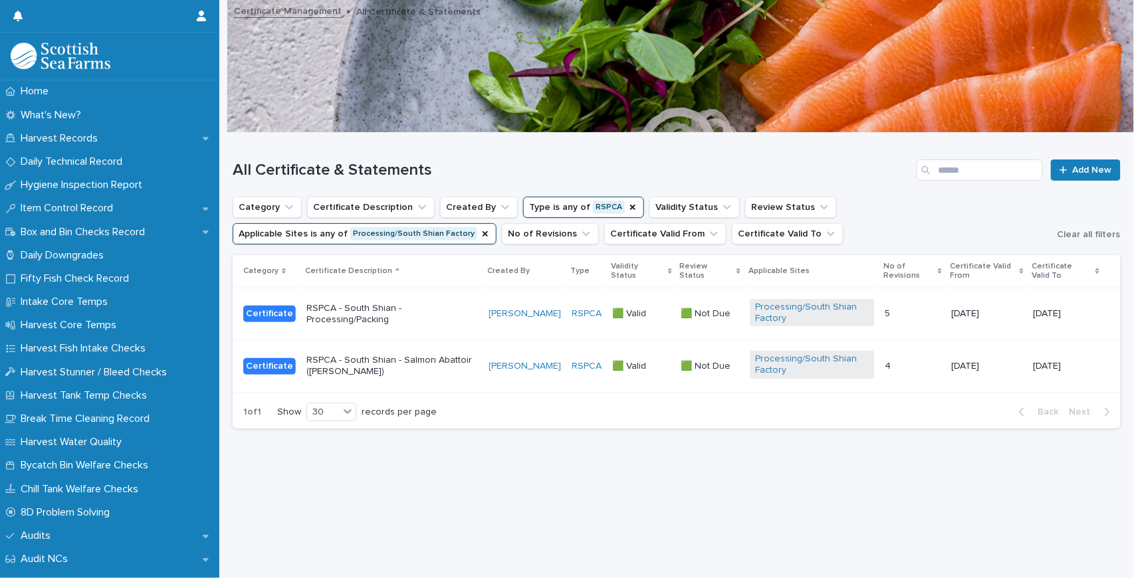
click at [391, 366] on p "RSPCA - South Shian - Salmon Abattoir ([PERSON_NAME])" at bounding box center [392, 366] width 172 height 23
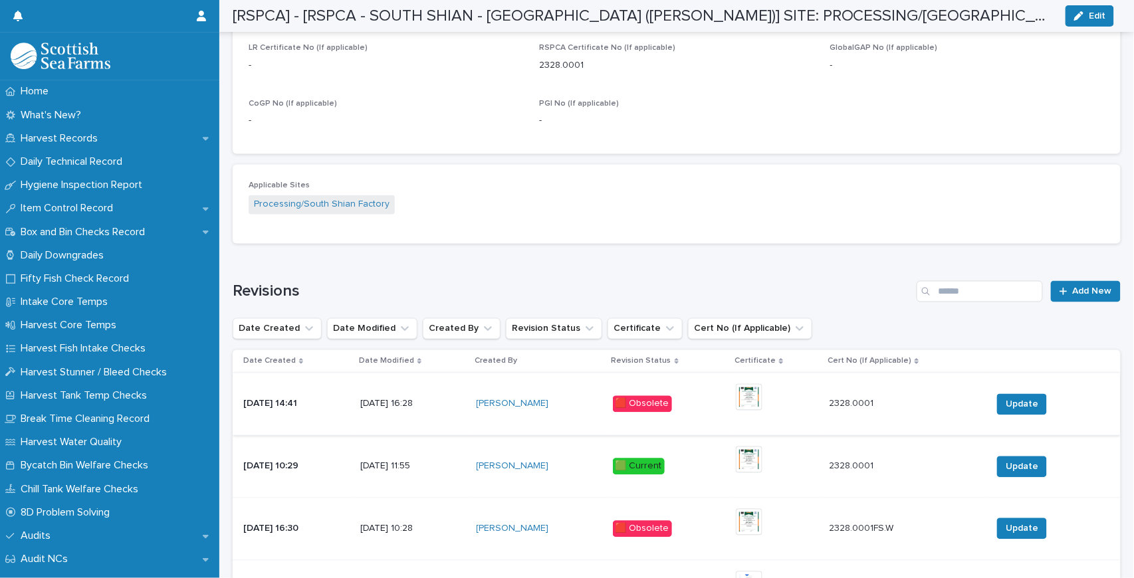
scroll to position [709, 0]
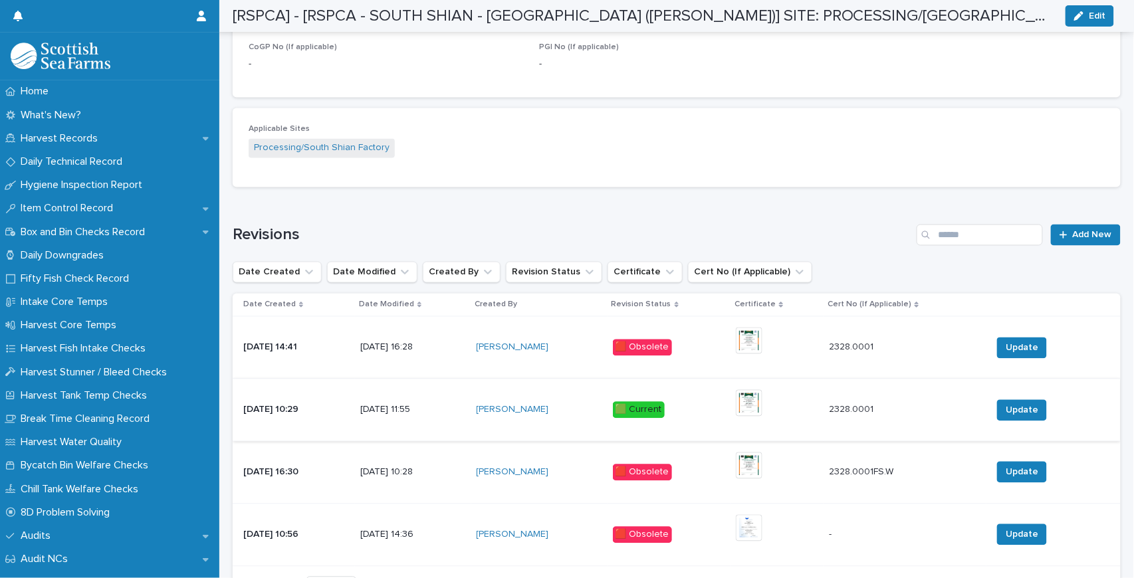
click at [762, 392] on img at bounding box center [749, 403] width 27 height 27
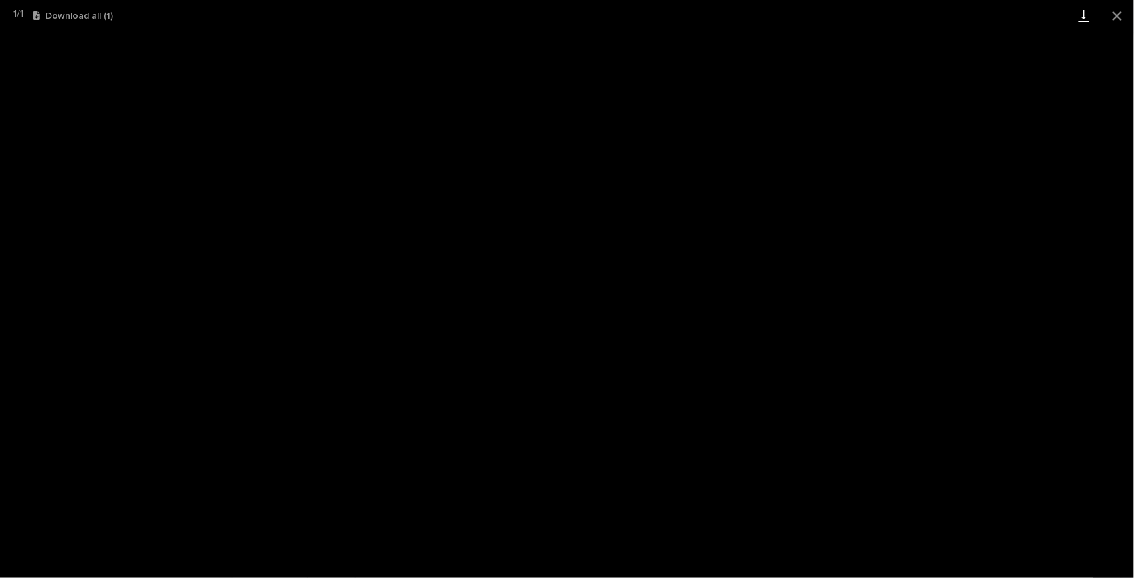
click at [1085, 9] on link "Download" at bounding box center [1083, 15] width 33 height 31
